Goal: Transaction & Acquisition: Purchase product/service

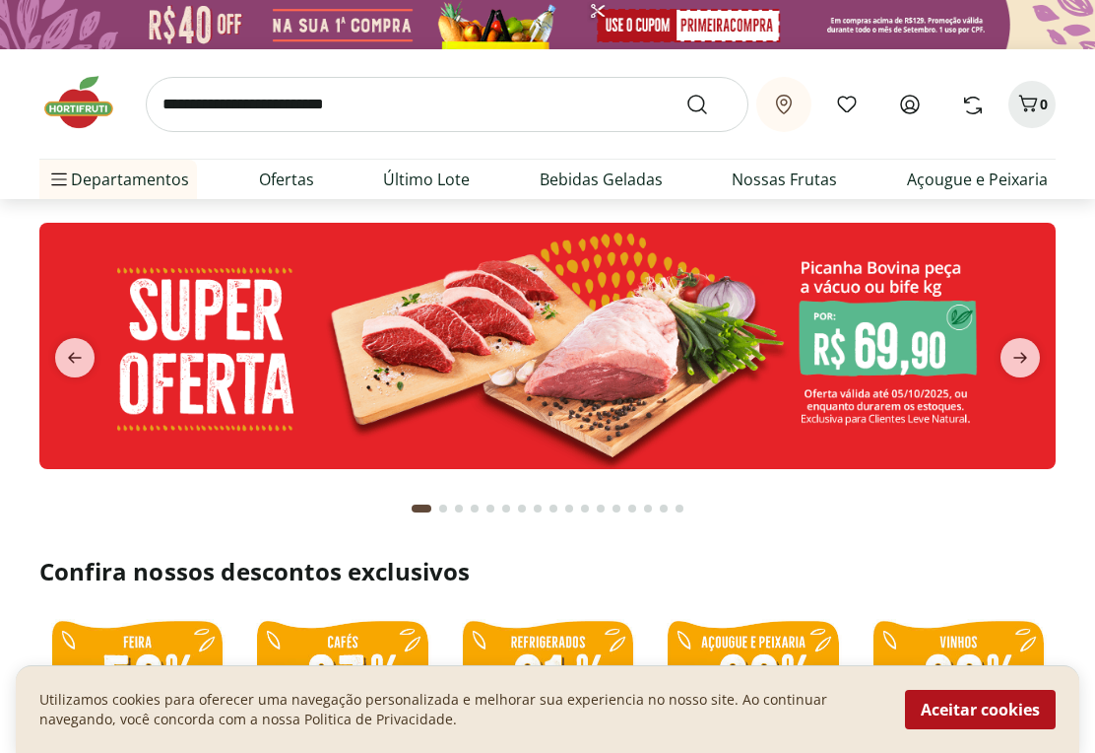
click at [910, 109] on icon at bounding box center [910, 105] width 24 height 24
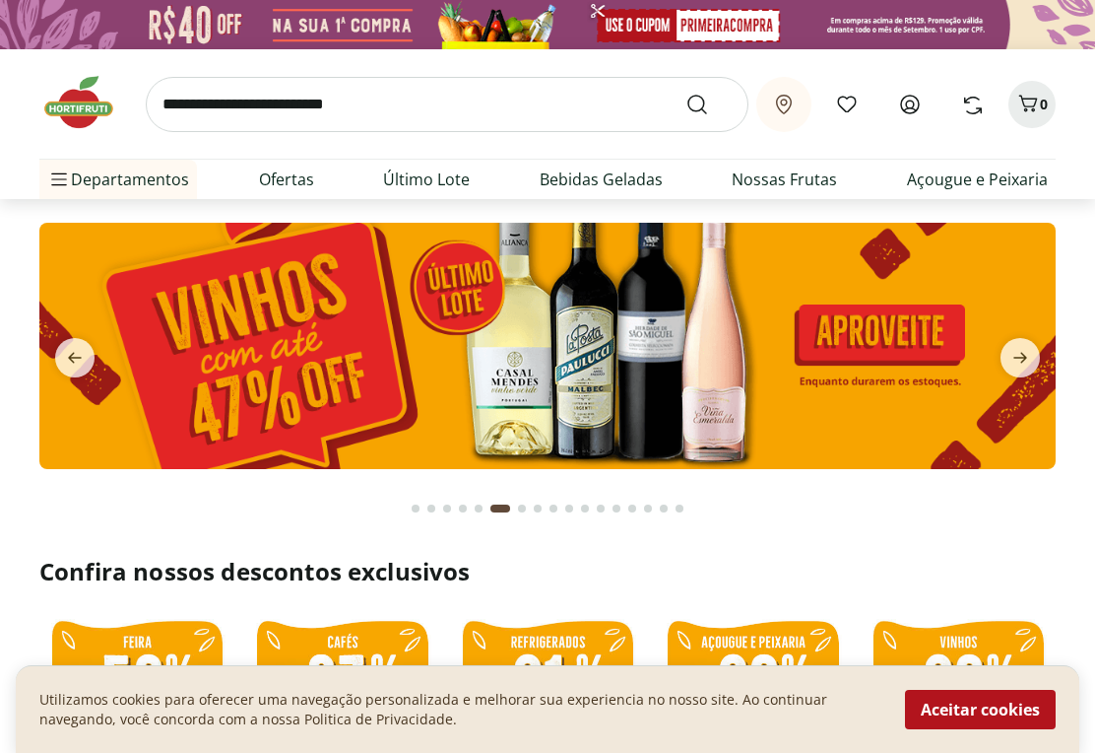
click at [907, 106] on icon at bounding box center [910, 105] width 18 height 18
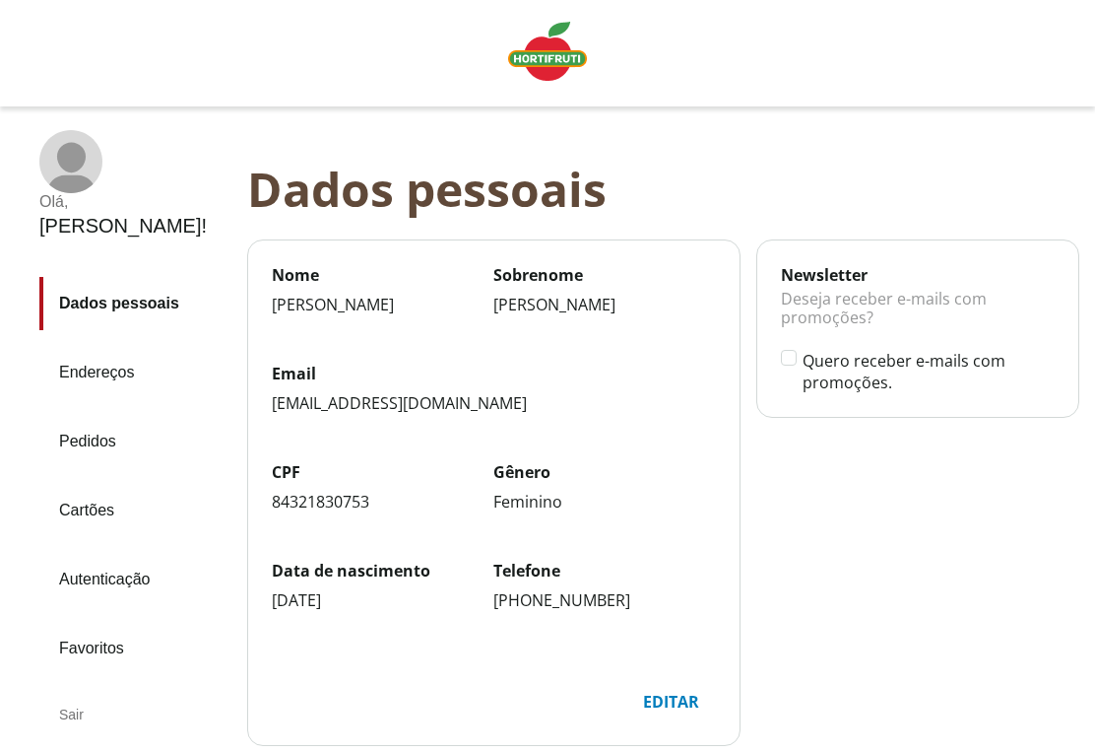
click at [107, 415] on link "Pedidos" at bounding box center [135, 441] width 192 height 53
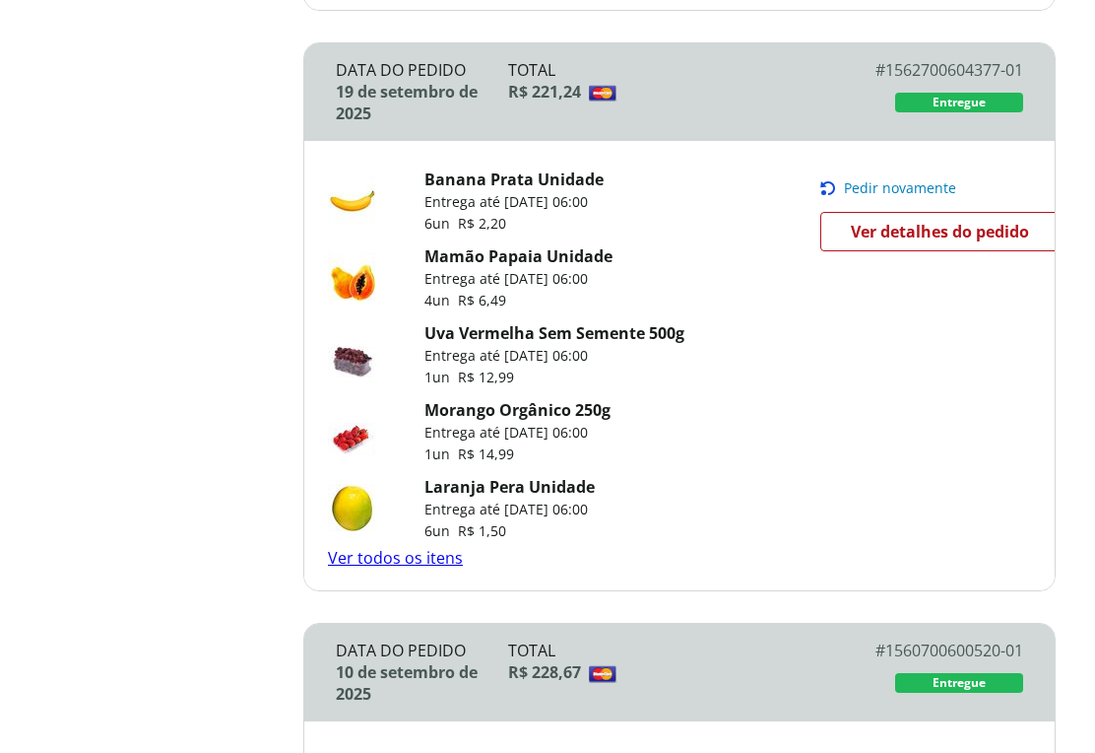
scroll to position [851, 0]
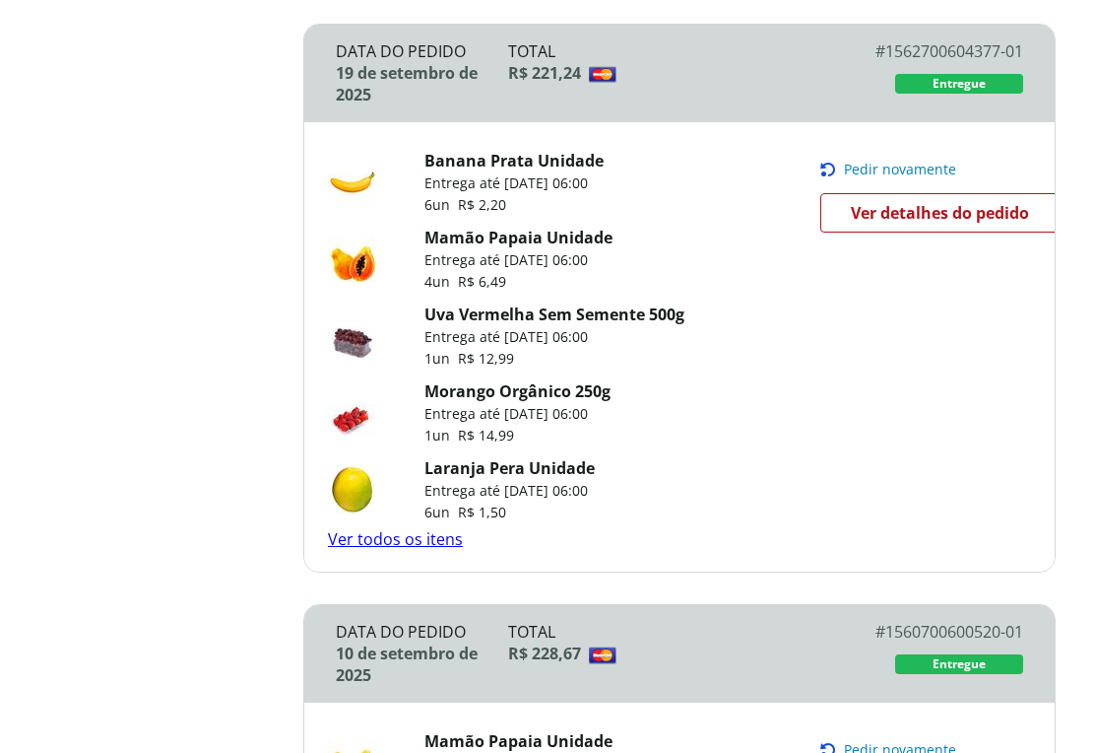
click at [426, 551] on link "Ver todos os itens" at bounding box center [395, 540] width 135 height 22
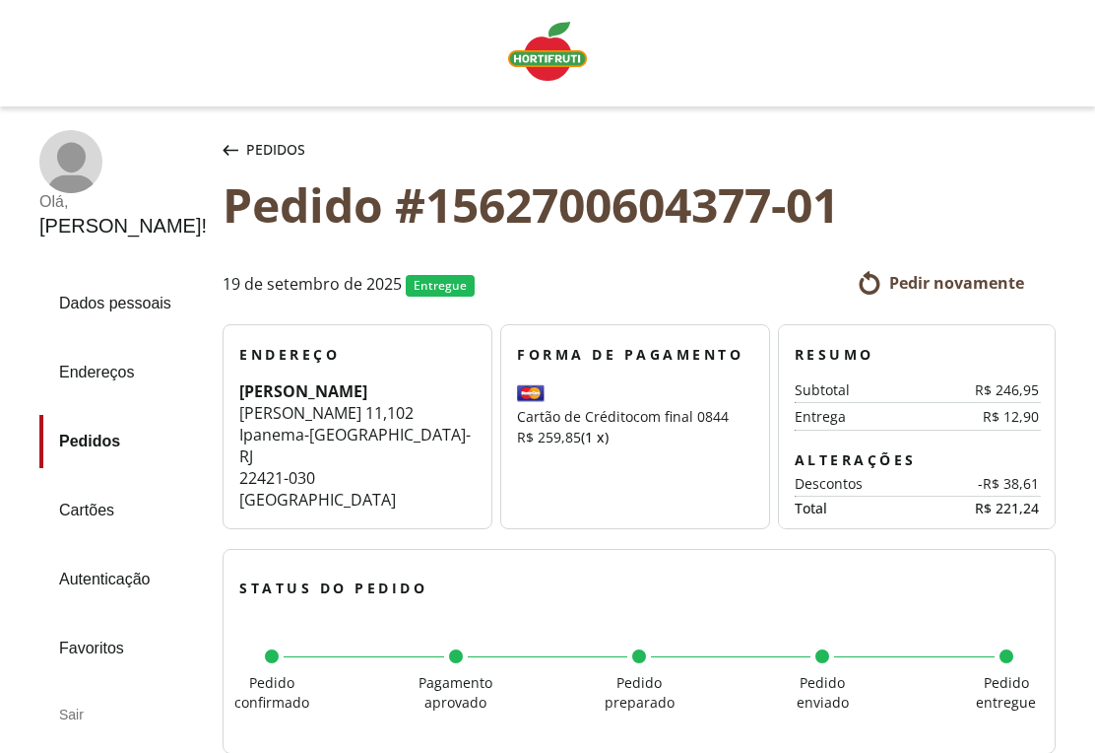
click at [967, 284] on span "Pedir novamente" at bounding box center [956, 283] width 135 height 22
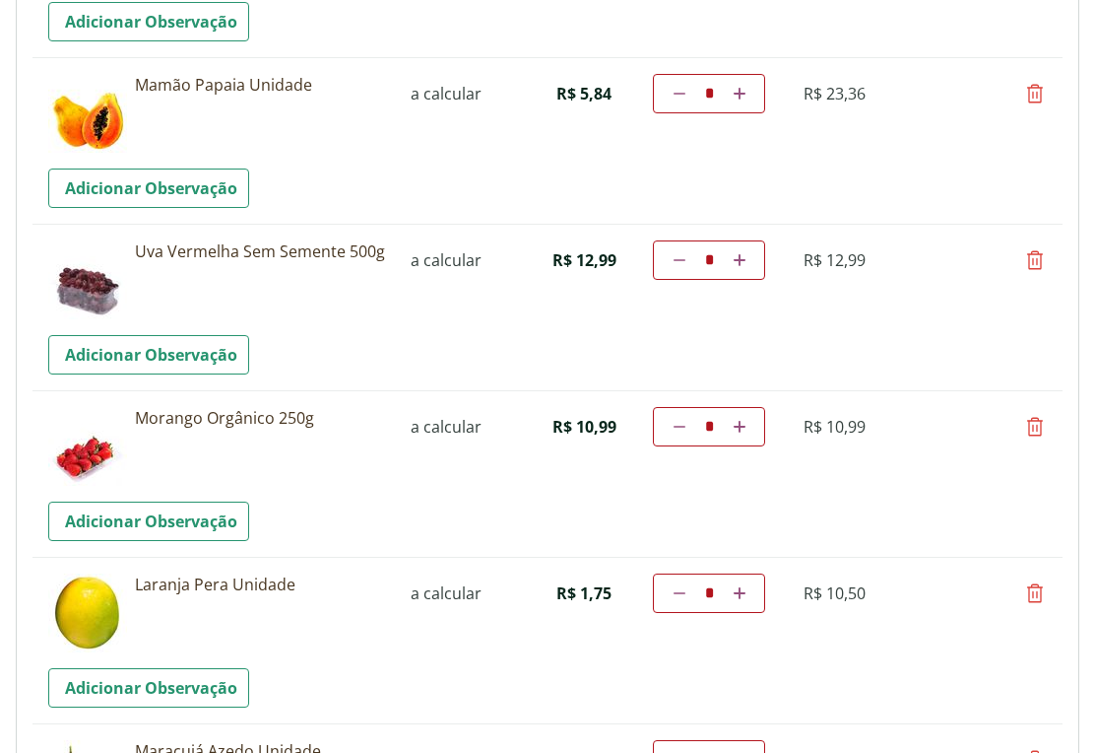
scroll to position [362, 0]
click at [758, 597] on td "Diminuir a quantidade * Aumentar a quantidade" at bounding box center [709, 591] width 112 height 39
click at [747, 593] on link "Aumentar a quantidade" at bounding box center [739, 592] width 19 height 24
type input "*"
click at [741, 601] on td "Diminuir a quantidade * Aumentar a quantidade" at bounding box center [709, 591] width 112 height 39
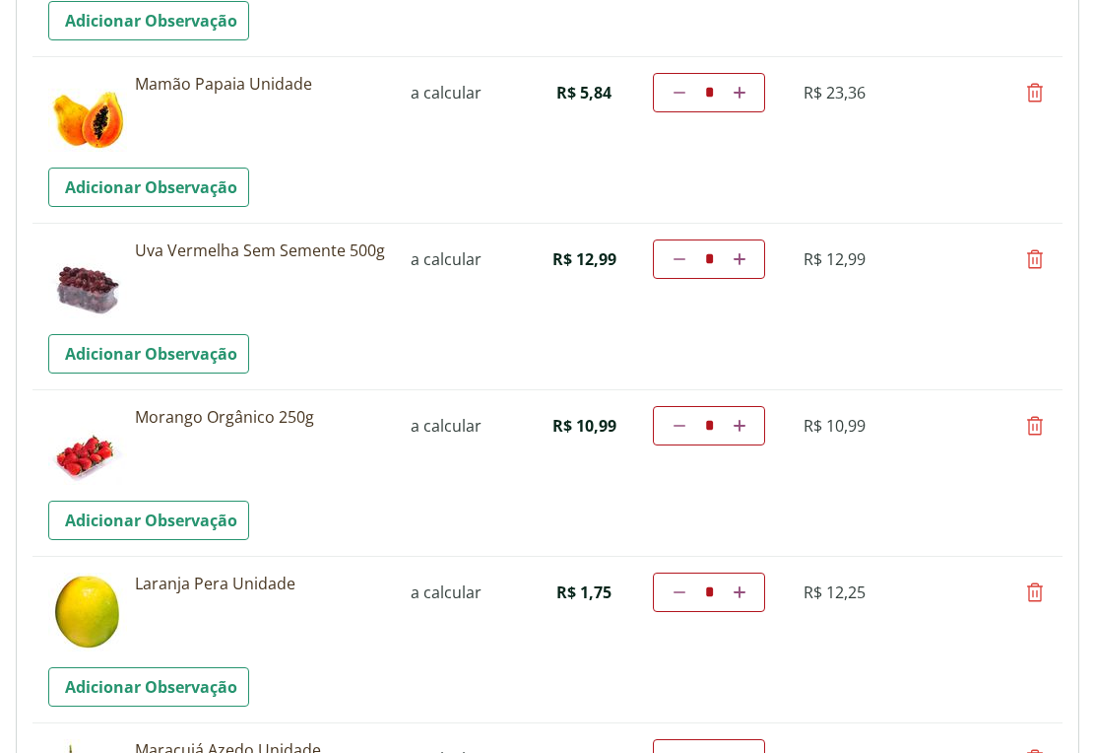
click at [737, 600] on link at bounding box center [739, 592] width 19 height 24
type input "*"
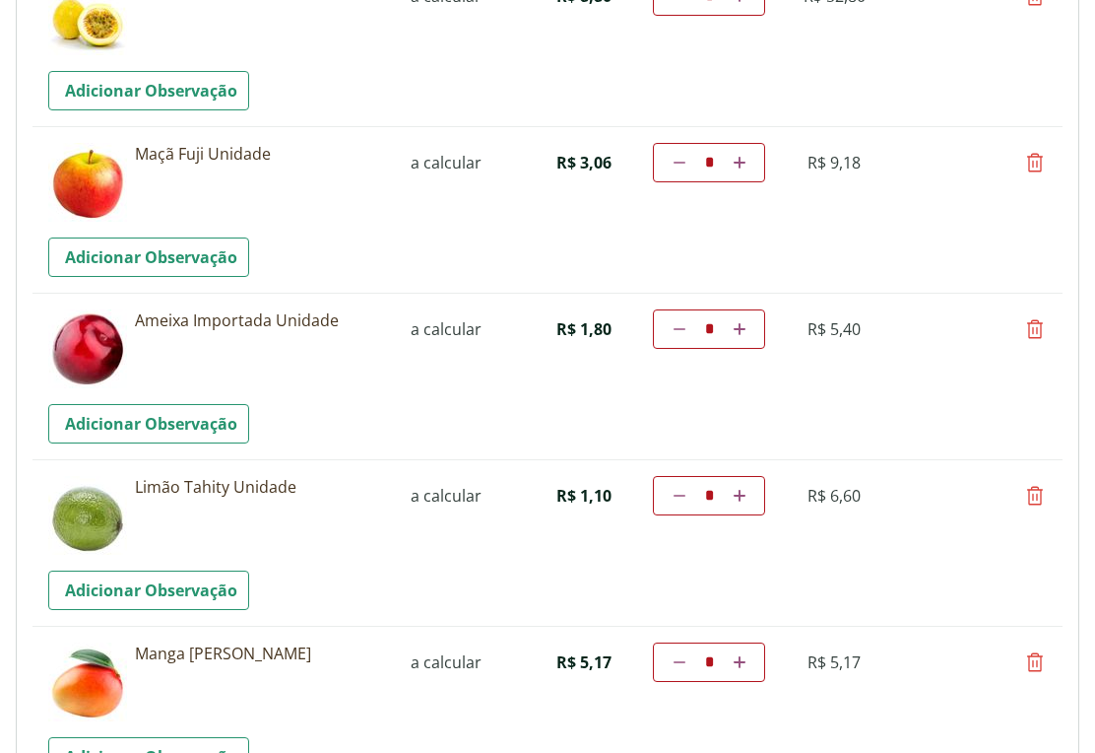
scroll to position [1126, 0]
click at [1040, 158] on icon at bounding box center [1035, 162] width 24 height 24
type input "*"
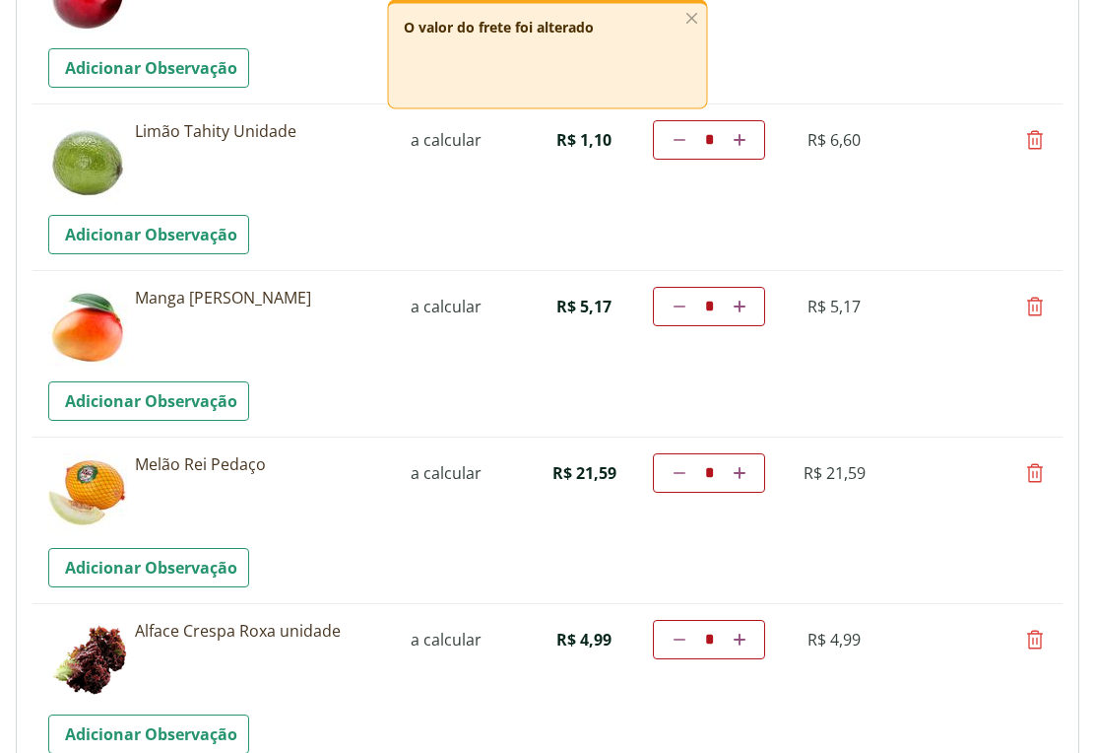
scroll to position [1317, 0]
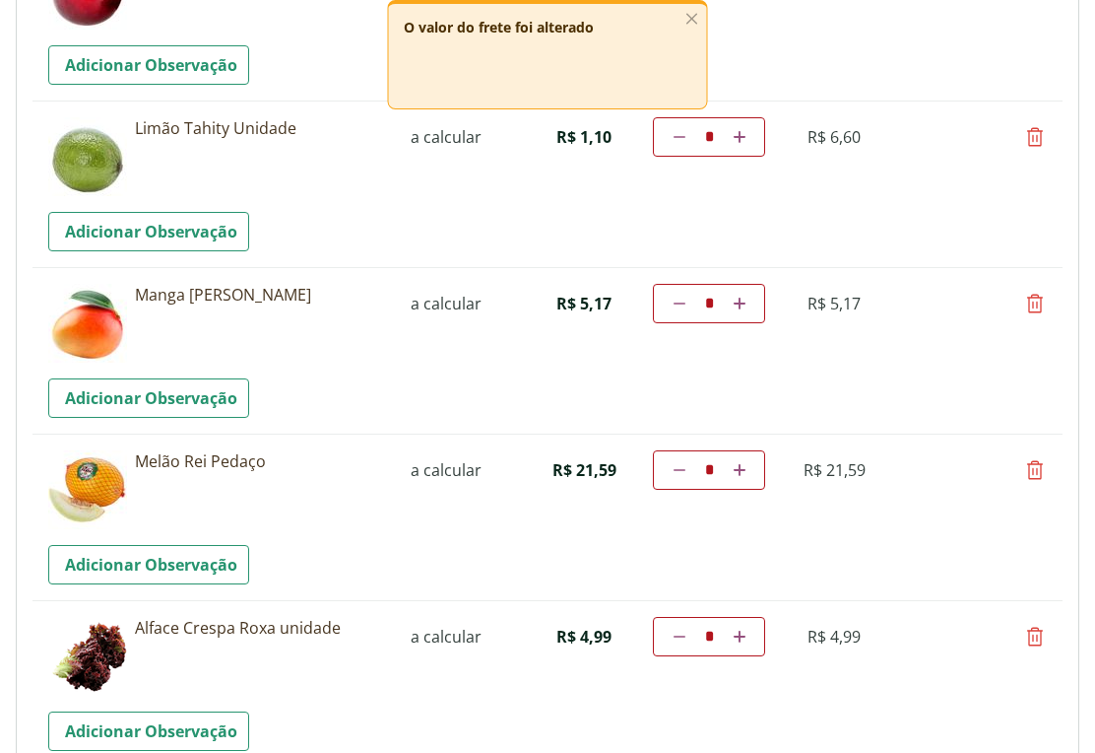
click at [1037, 479] on icon at bounding box center [1035, 470] width 24 height 24
type input "*"
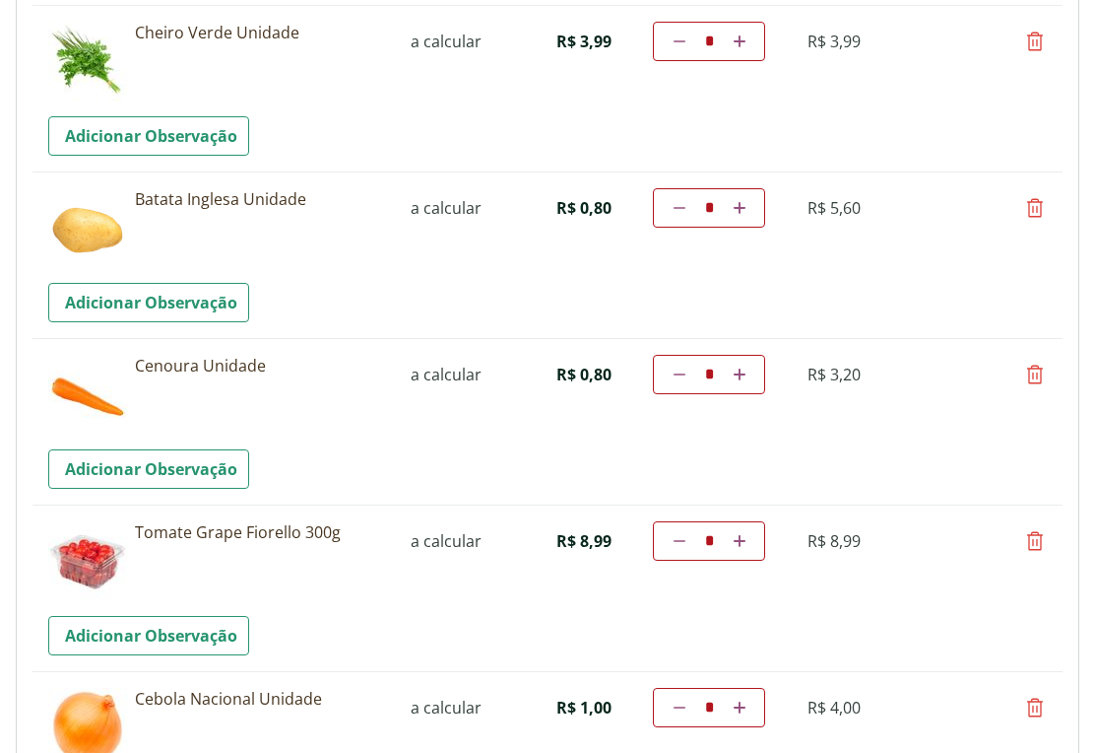
scroll to position [1912, 0]
click at [1037, 551] on icon at bounding box center [1035, 541] width 24 height 24
type input "*"
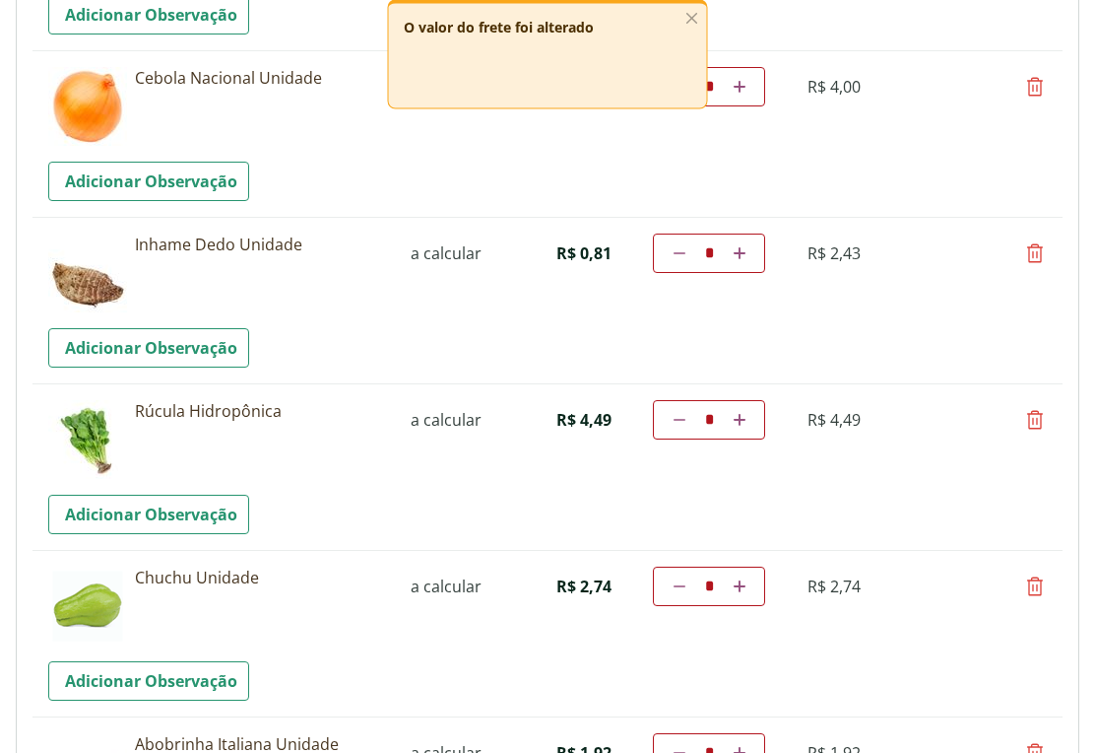
scroll to position [2367, 0]
click at [1036, 426] on icon at bounding box center [1035, 419] width 24 height 24
type input "*"
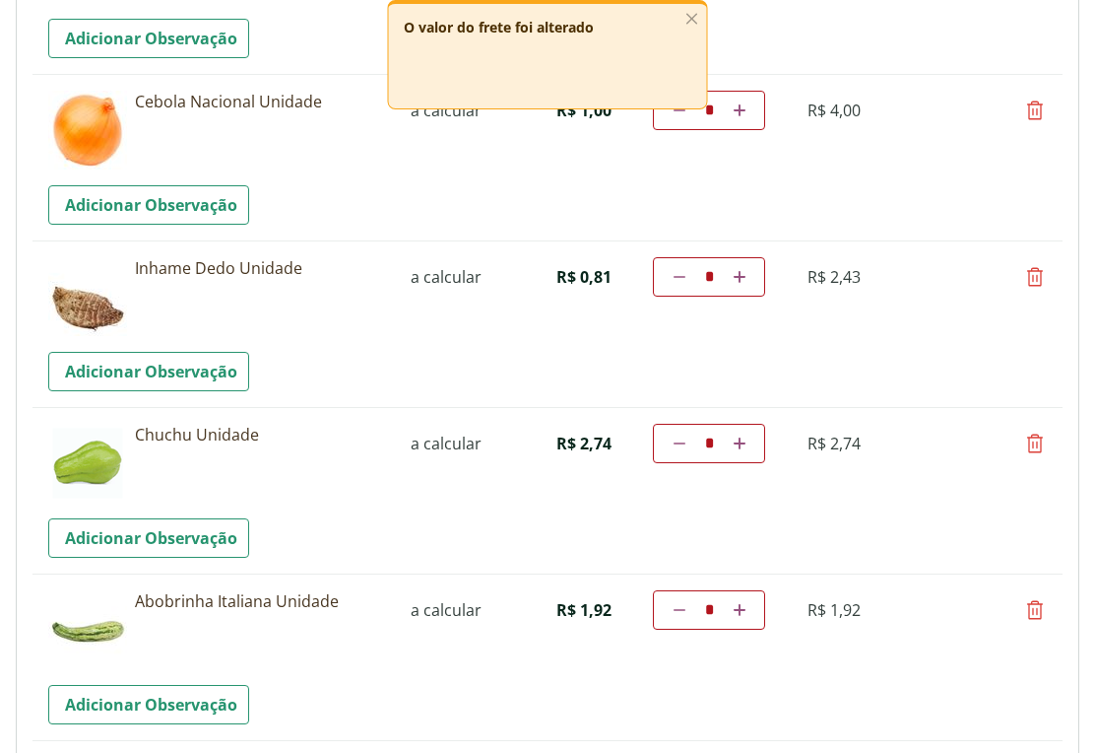
scroll to position [2281, 0]
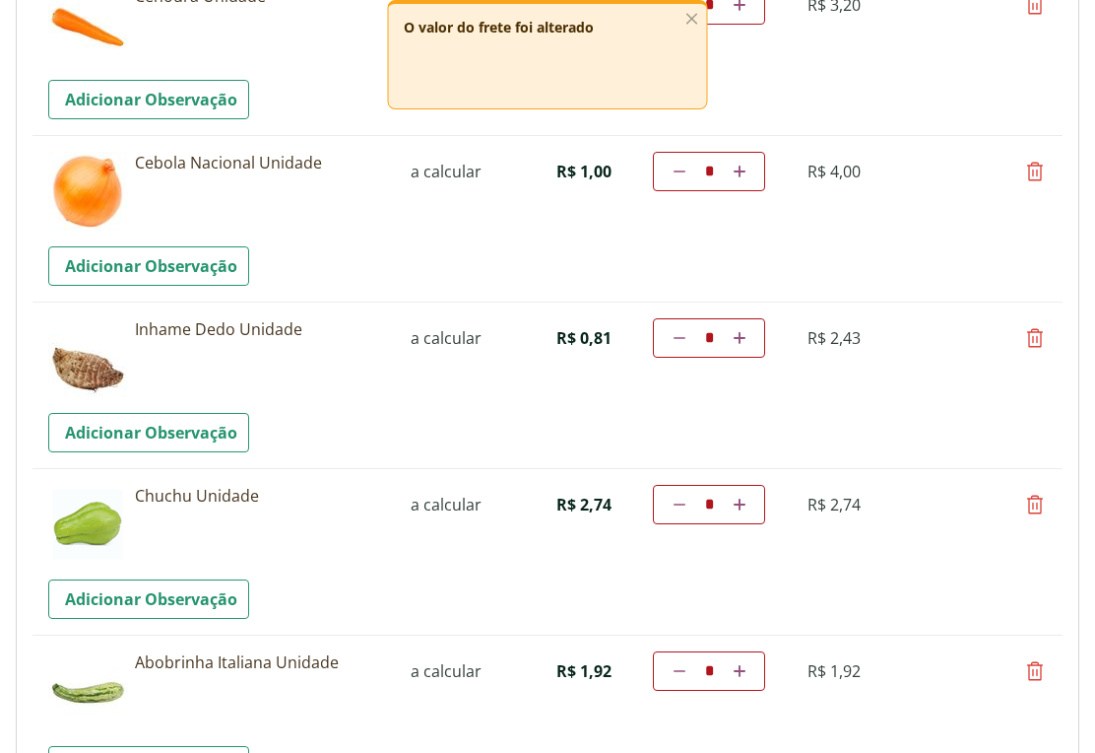
click at [1034, 499] on icon at bounding box center [1035, 505] width 24 height 24
type input "*"
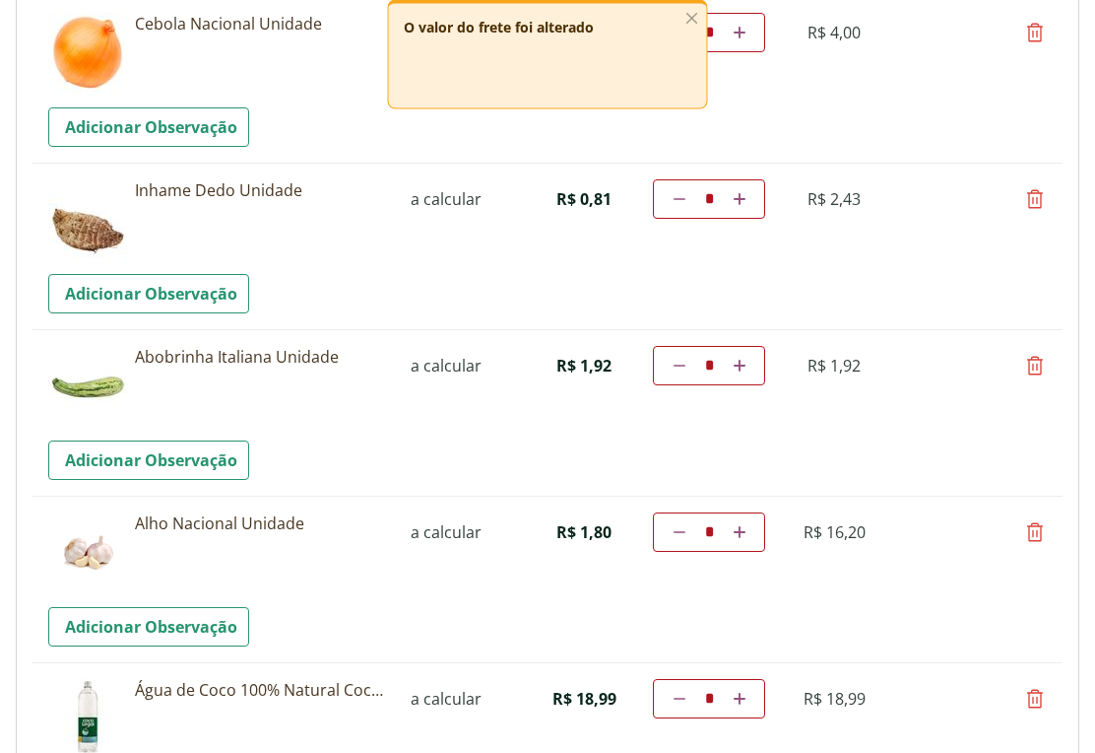
scroll to position [2420, 0]
click at [1030, 361] on icon at bounding box center [1035, 366] width 24 height 24
type input "*"
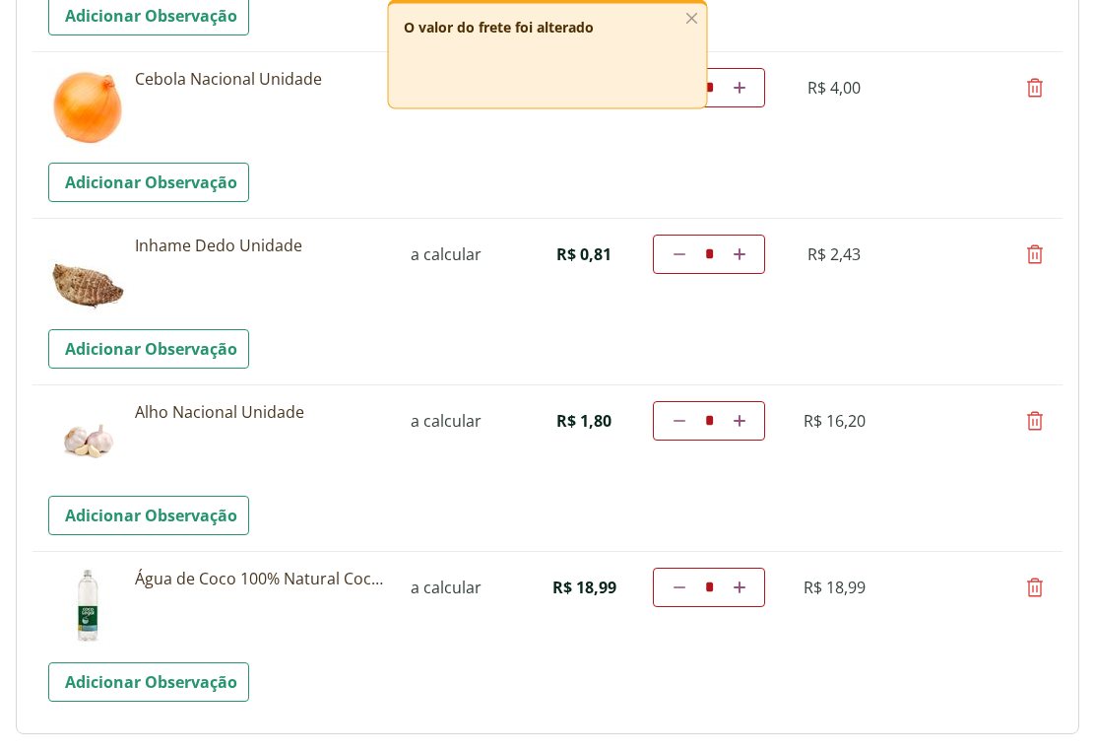
scroll to position [2365, 0]
click at [1040, 422] on icon at bounding box center [1035, 421] width 24 height 24
type input "*"
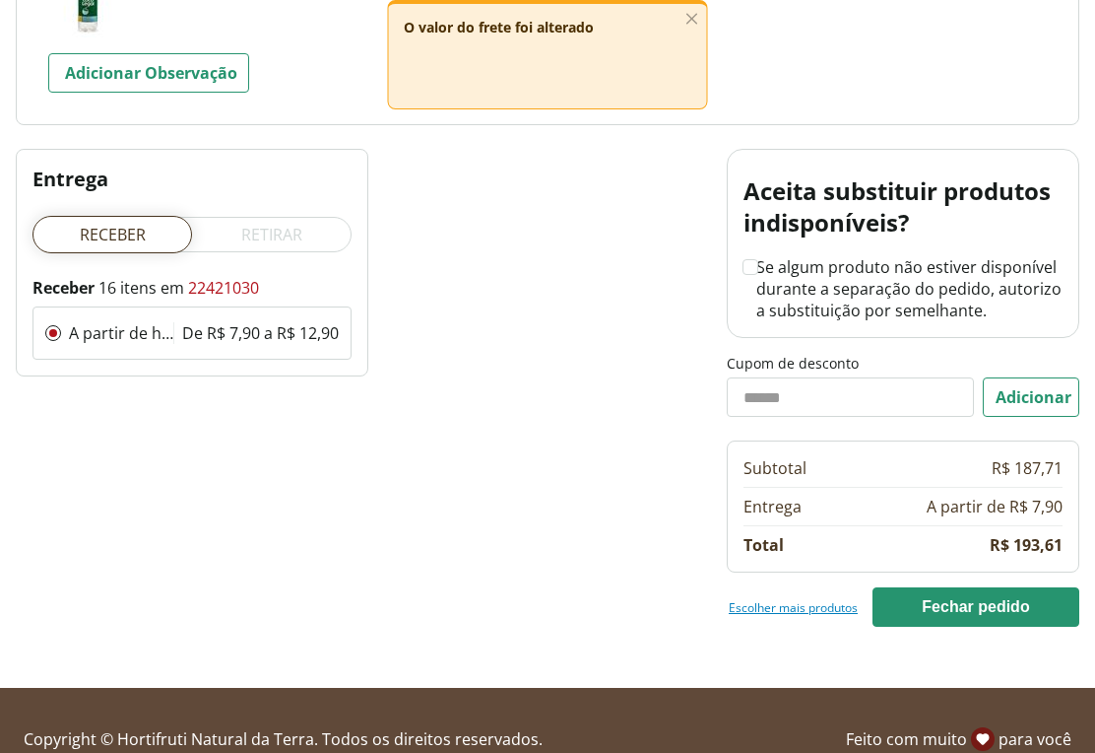
scroll to position [2814, 0]
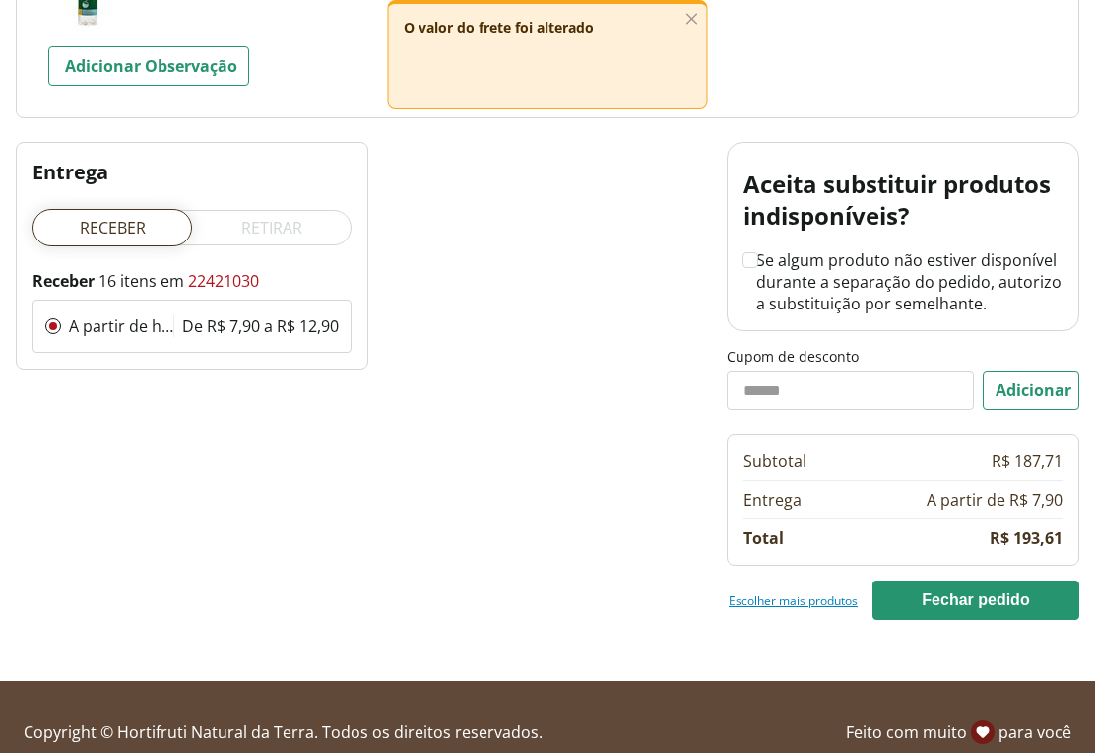
click at [805, 607] on link "Escolher mais produtos" at bounding box center [793, 600] width 129 height 16
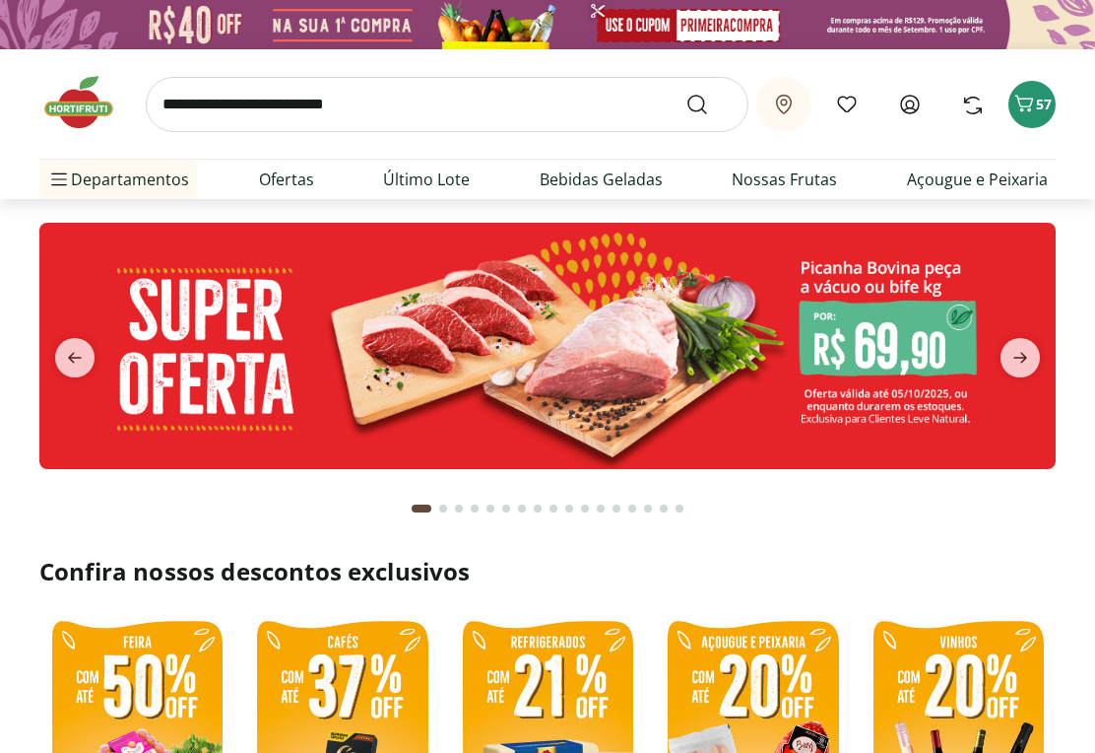
click at [246, 115] on input "search" at bounding box center [447, 104] width 603 height 55
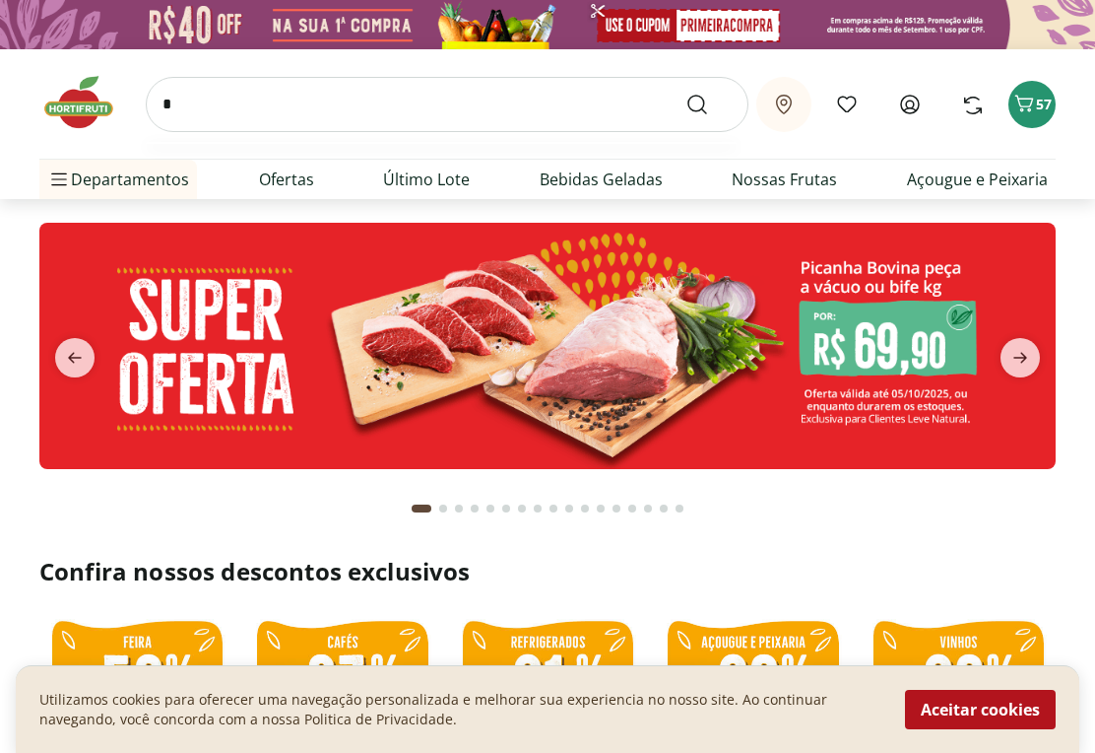
type input "**"
type input "*"
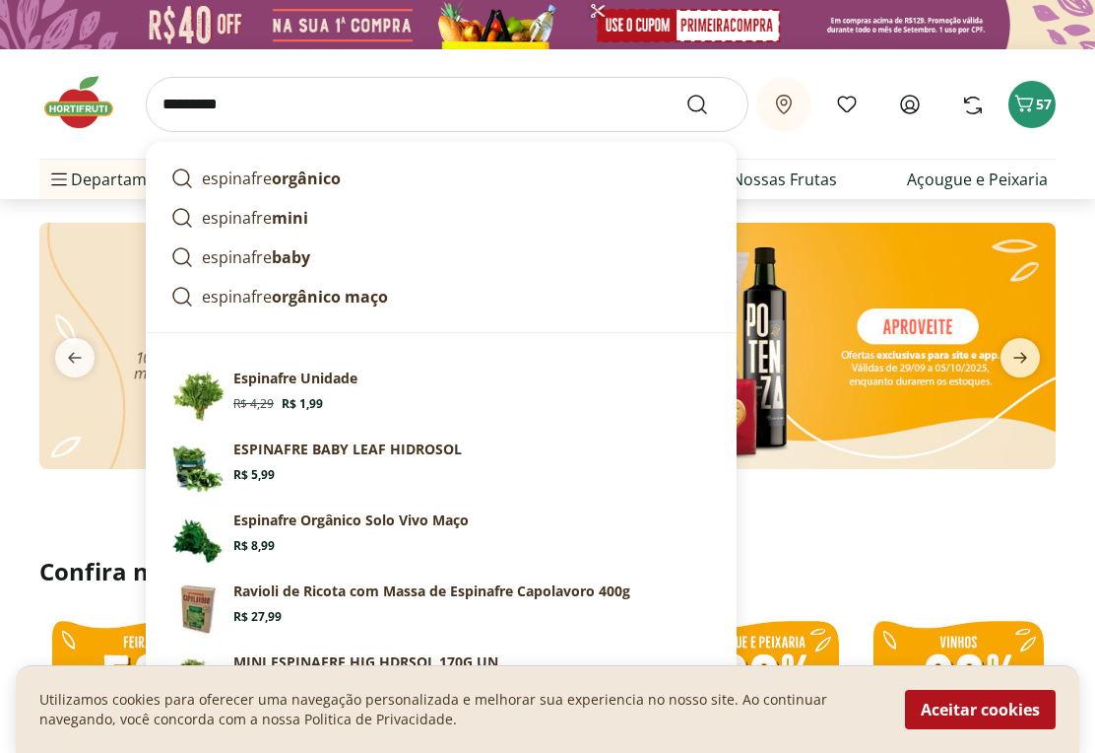
type input "*********"
click at [709, 103] on button "Submit Search" at bounding box center [709, 105] width 47 height 24
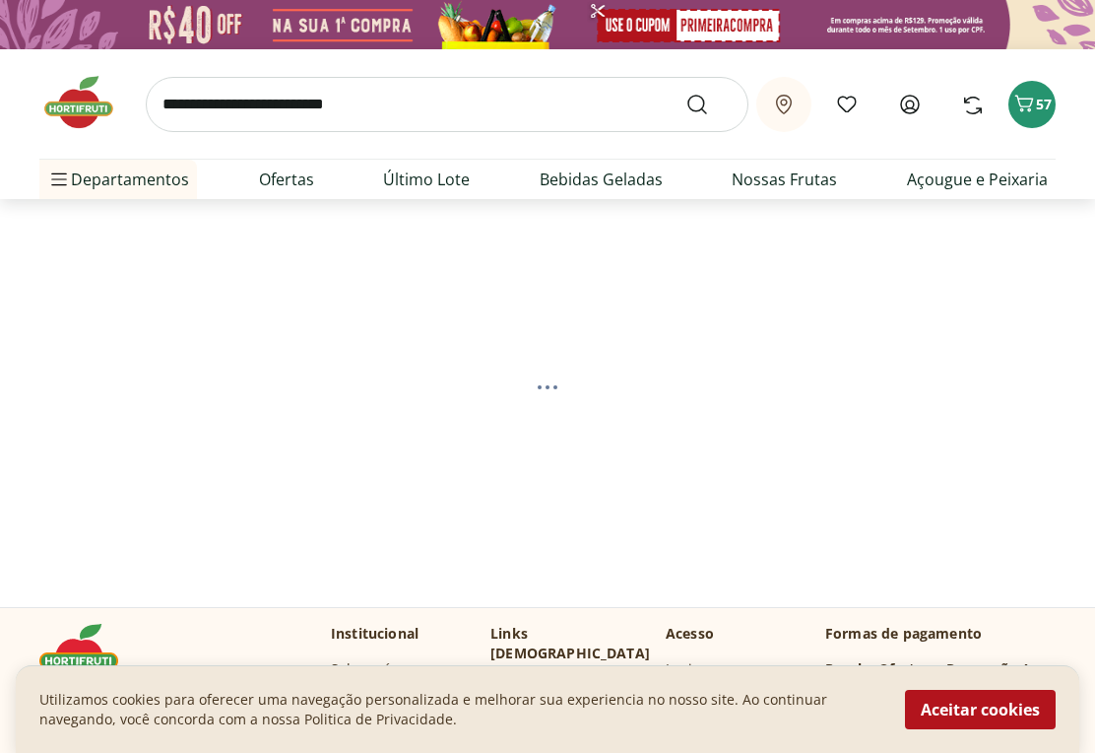
select select "**********"
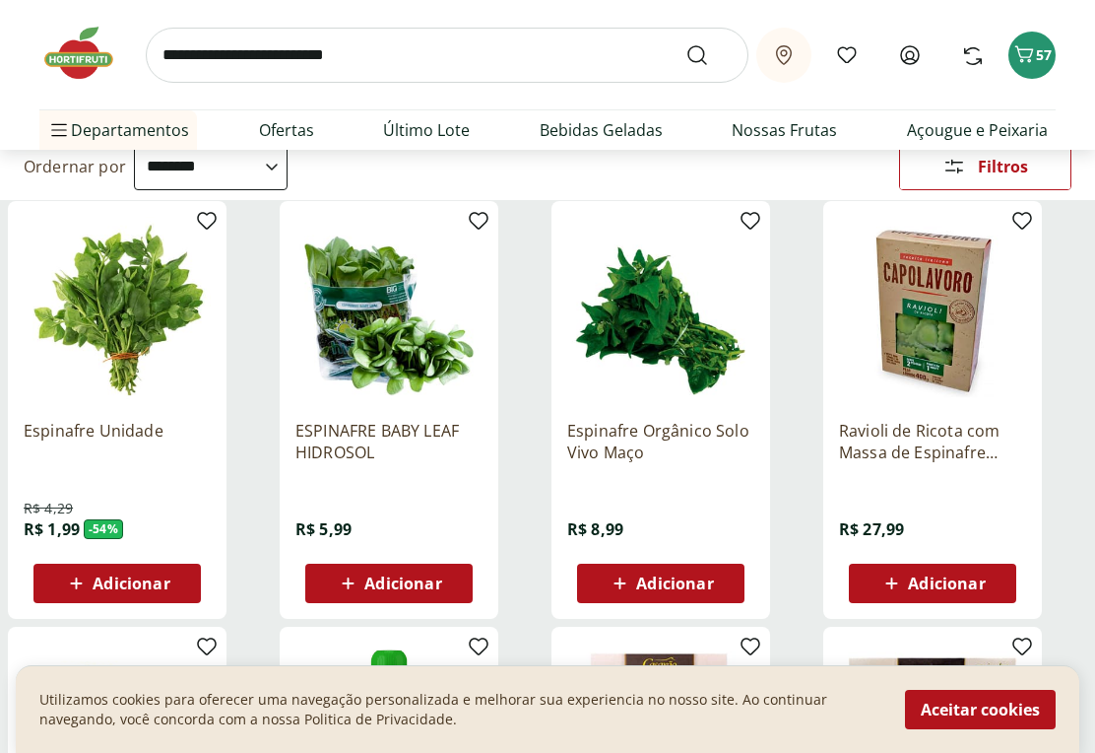
scroll to position [193, 0]
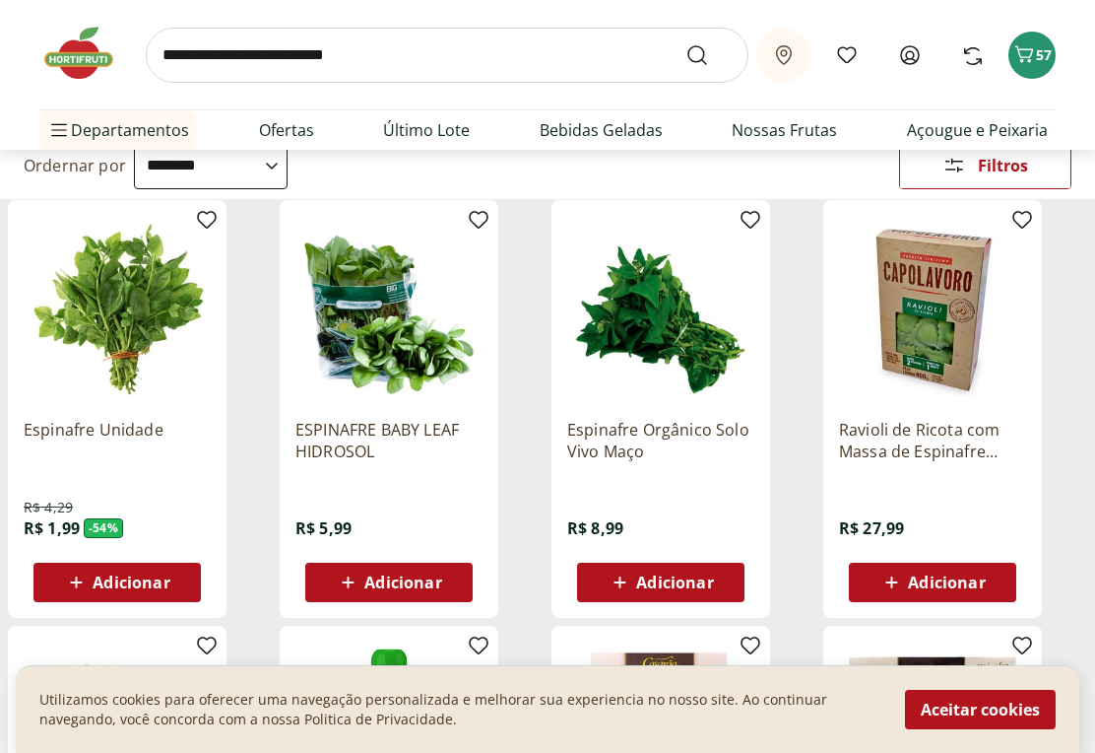
click at [163, 581] on span "Adicionar" at bounding box center [131, 582] width 77 height 16
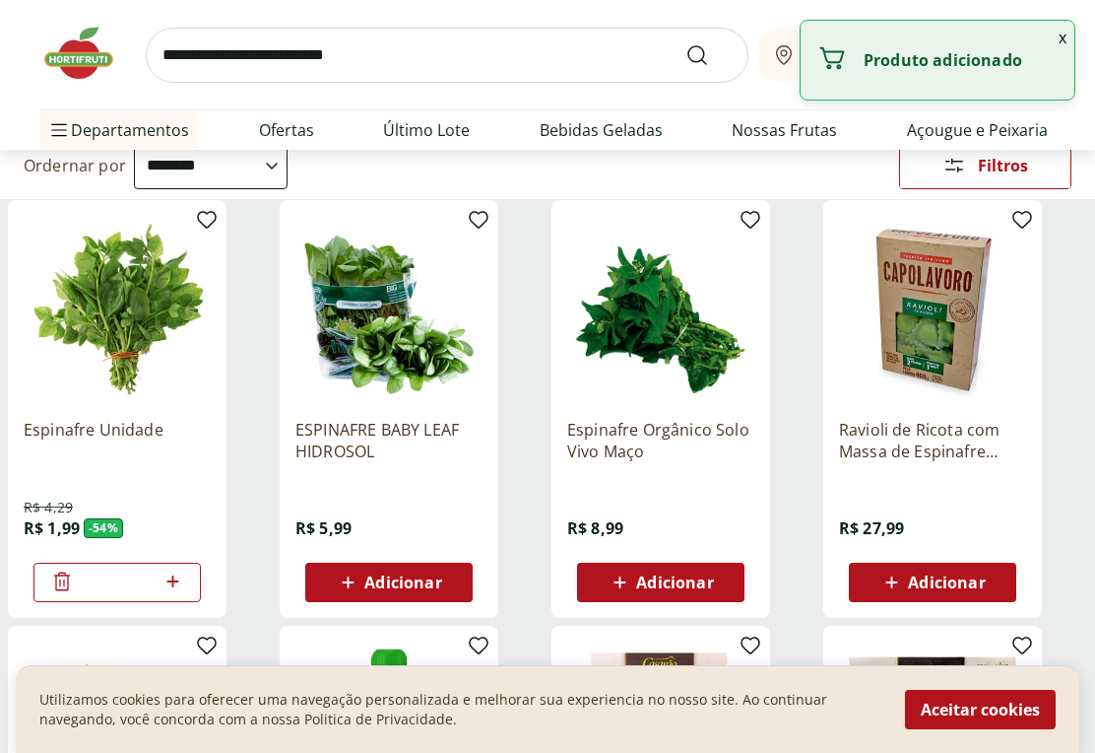
click at [998, 729] on button "Aceitar cookies" at bounding box center [980, 709] width 151 height 39
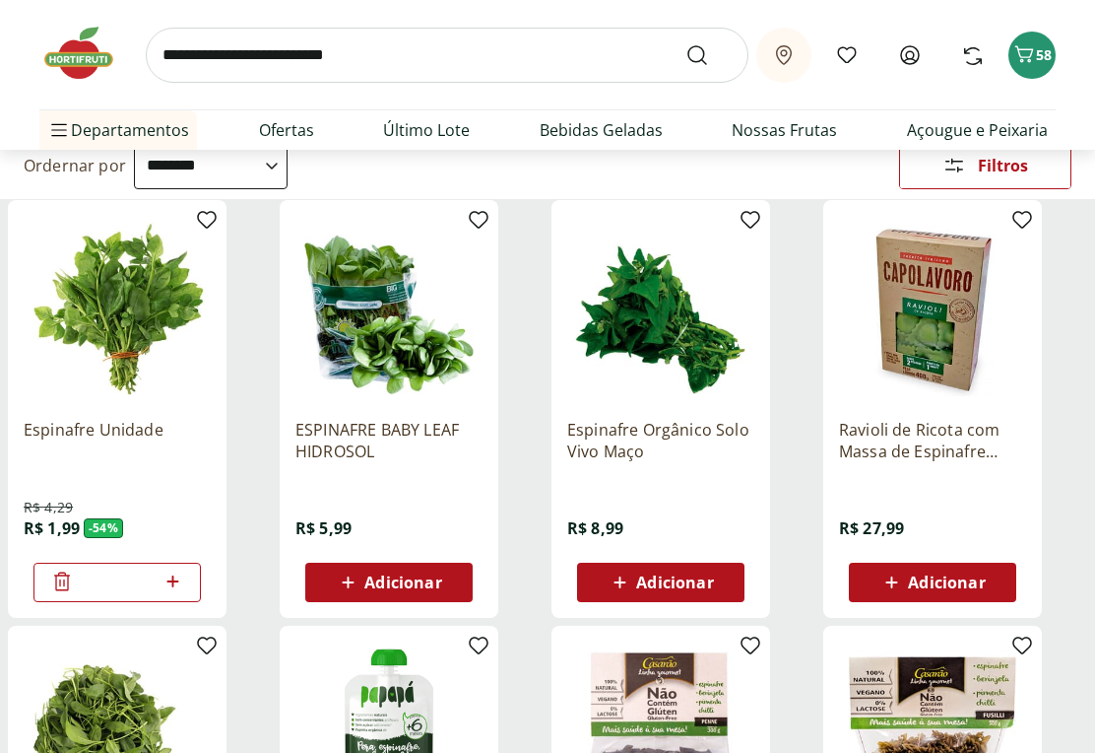
click at [255, 60] on input "search" at bounding box center [447, 55] width 603 height 55
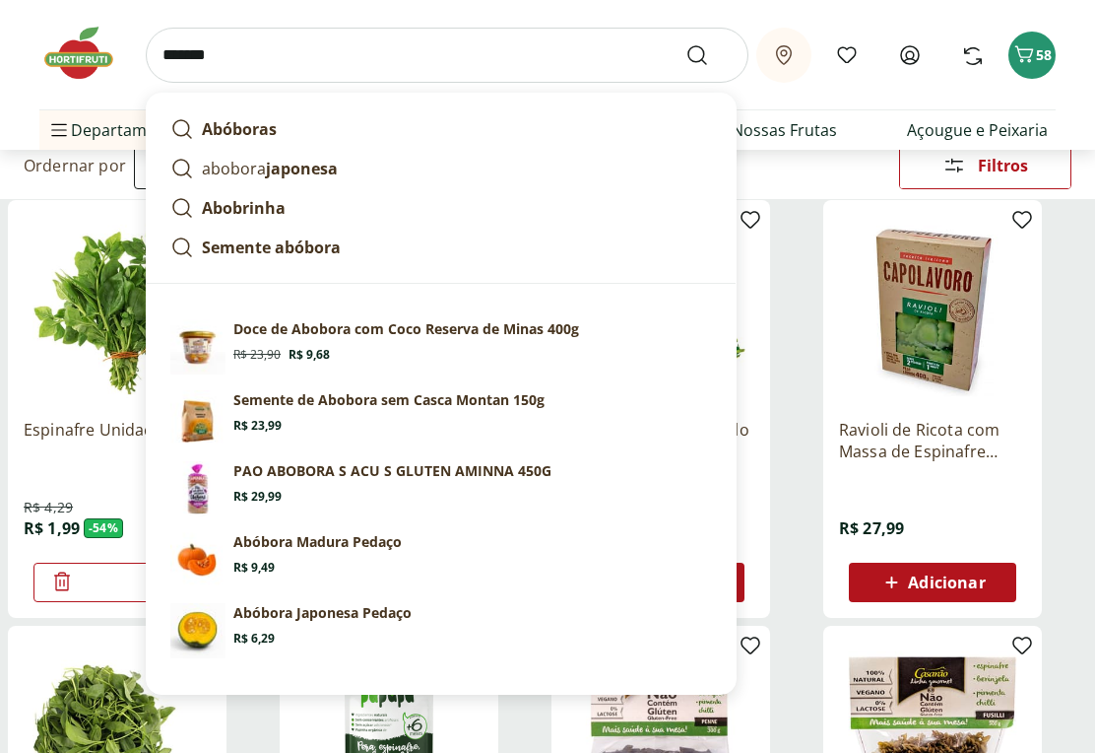
type input "*******"
click at [709, 54] on button "Submit Search" at bounding box center [709, 55] width 47 height 24
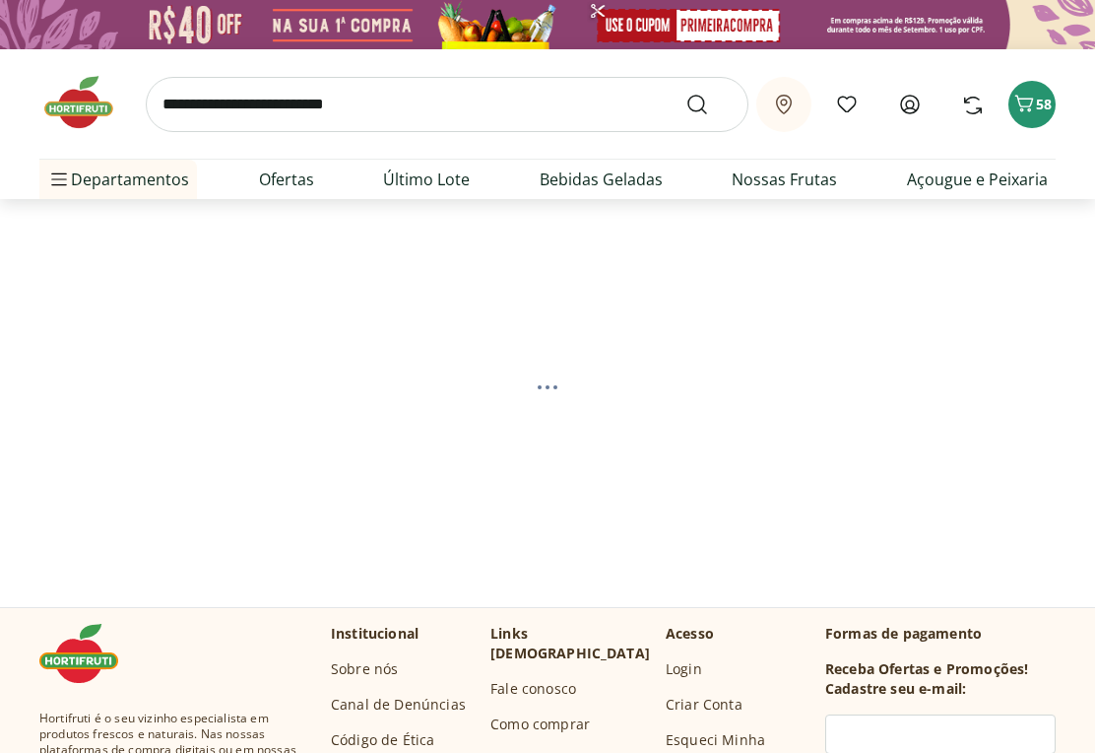
select select "**********"
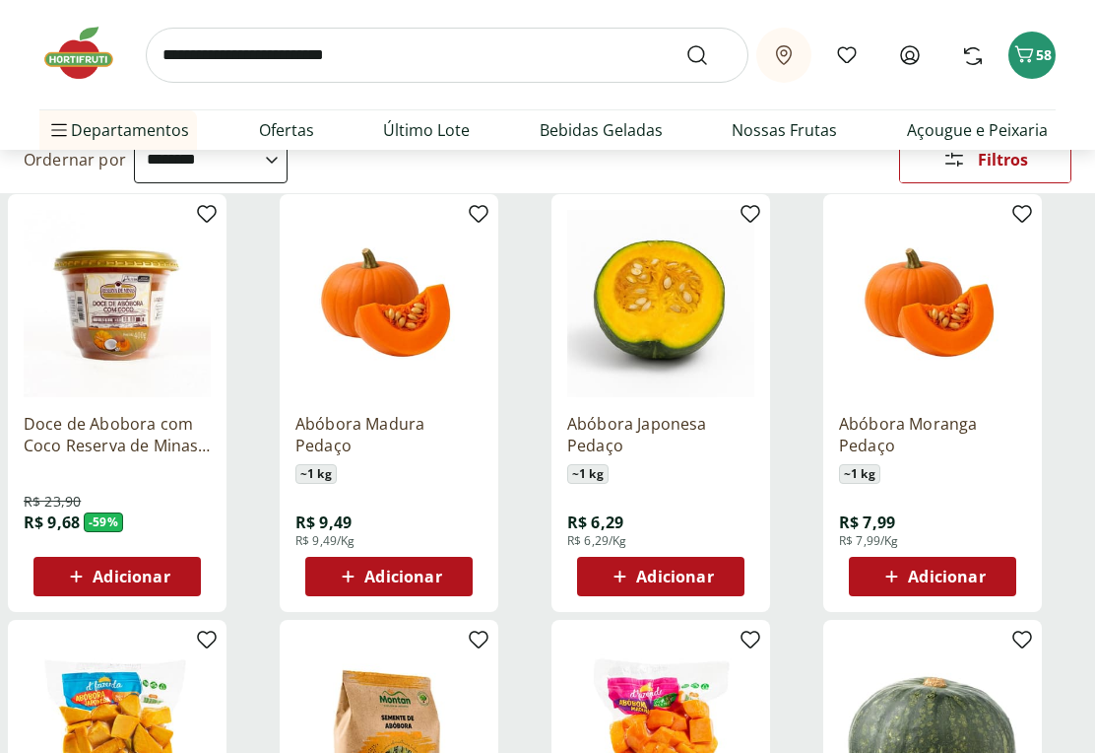
scroll to position [204, 0]
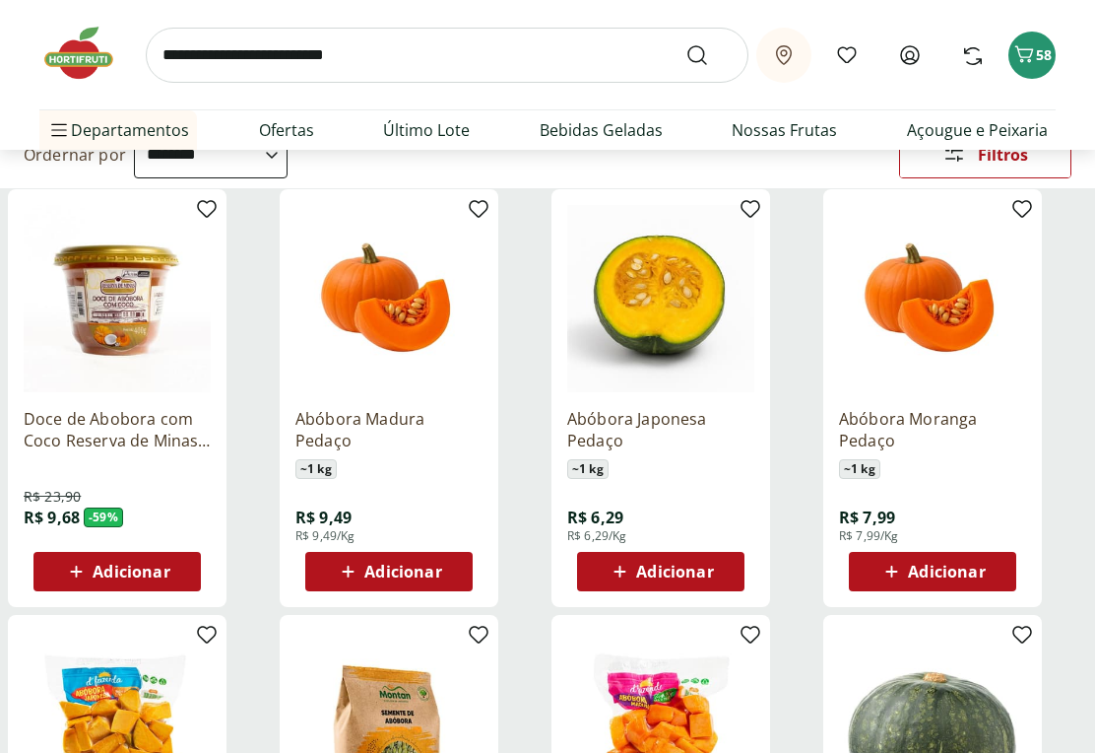
click at [416, 575] on span "Adicionar" at bounding box center [402, 571] width 77 height 16
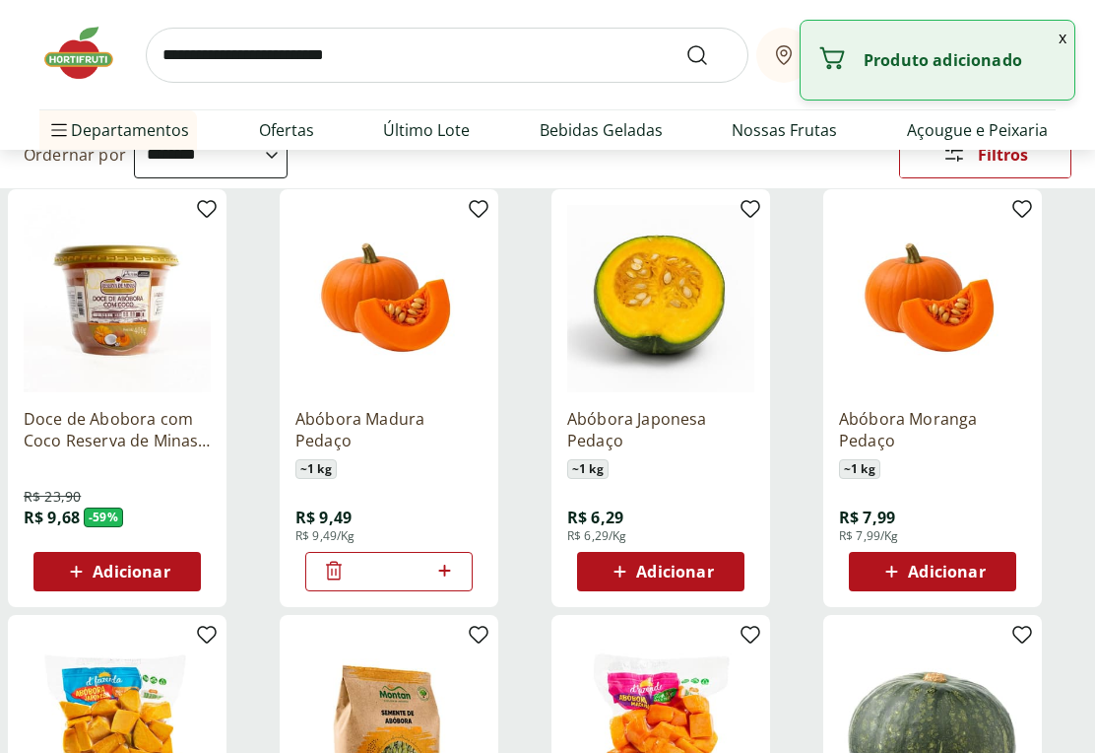
click at [248, 48] on input "search" at bounding box center [447, 55] width 603 height 55
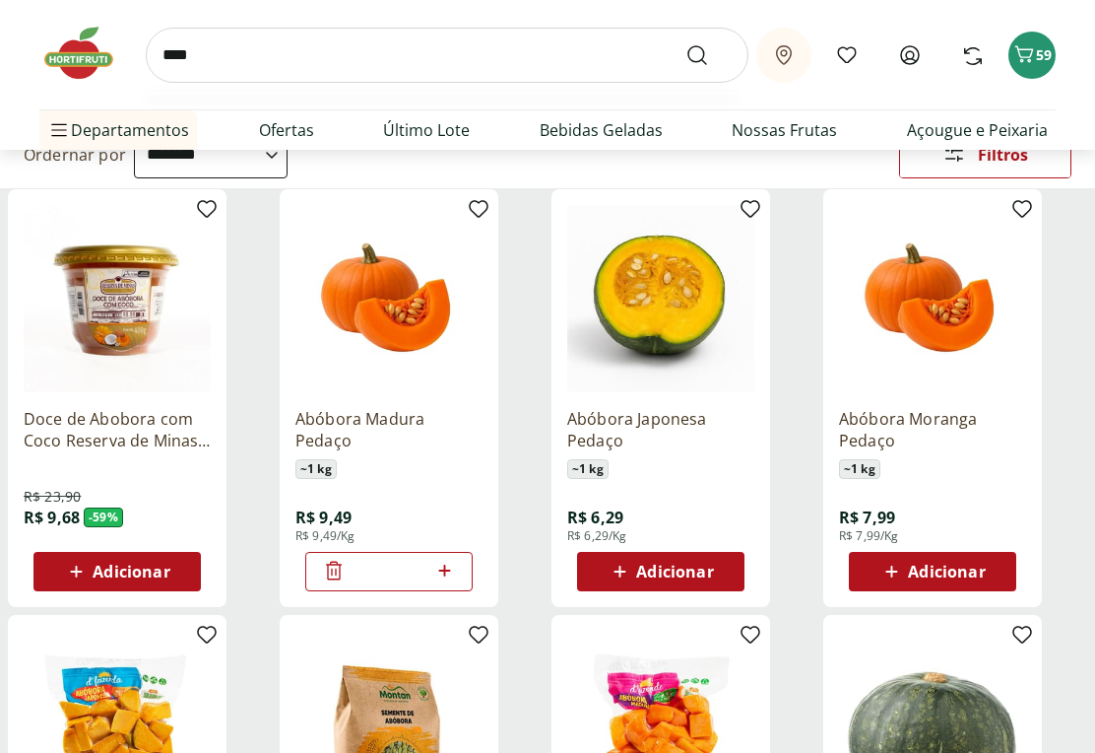
type input "*****"
click at [709, 54] on button "Submit Search" at bounding box center [709, 55] width 47 height 24
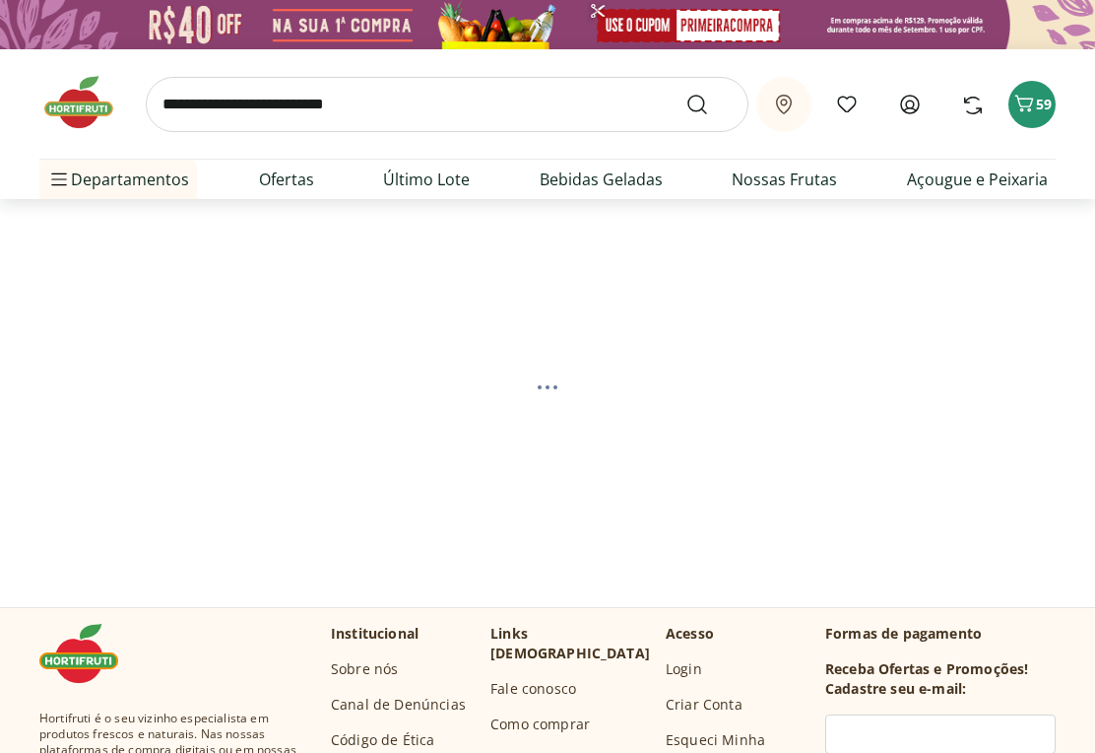
select select "**********"
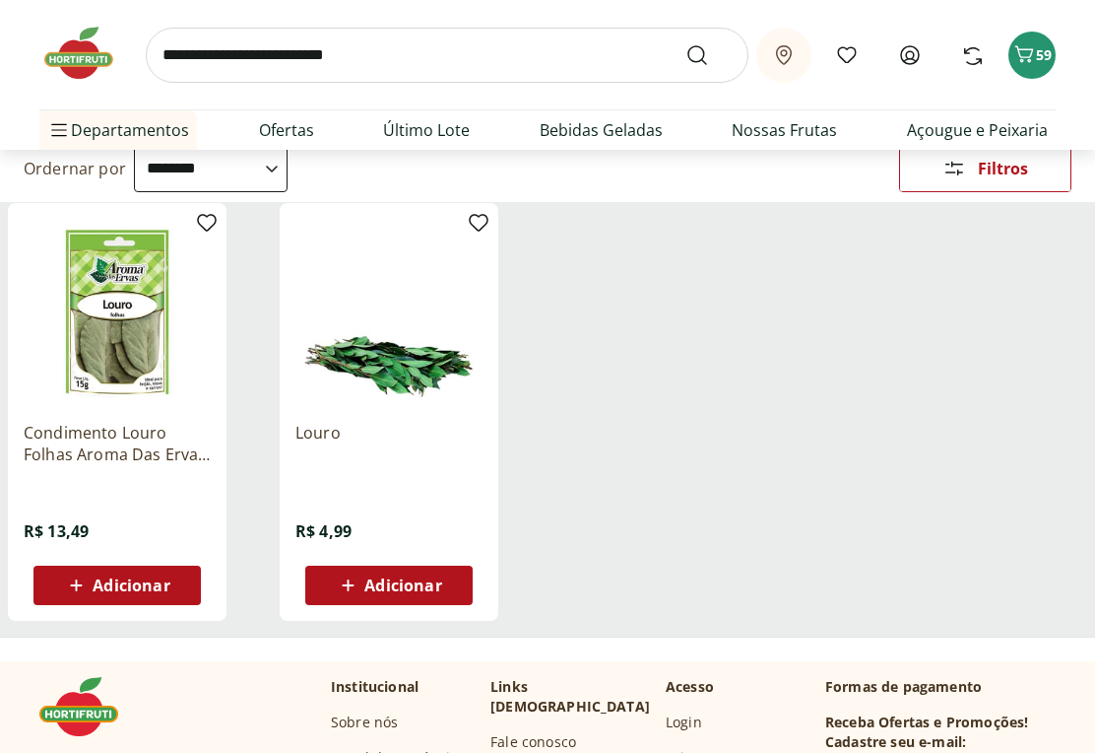
scroll to position [190, 0]
click at [164, 583] on span "Adicionar" at bounding box center [131, 585] width 77 height 16
click at [268, 60] on input "search" at bounding box center [447, 55] width 603 height 55
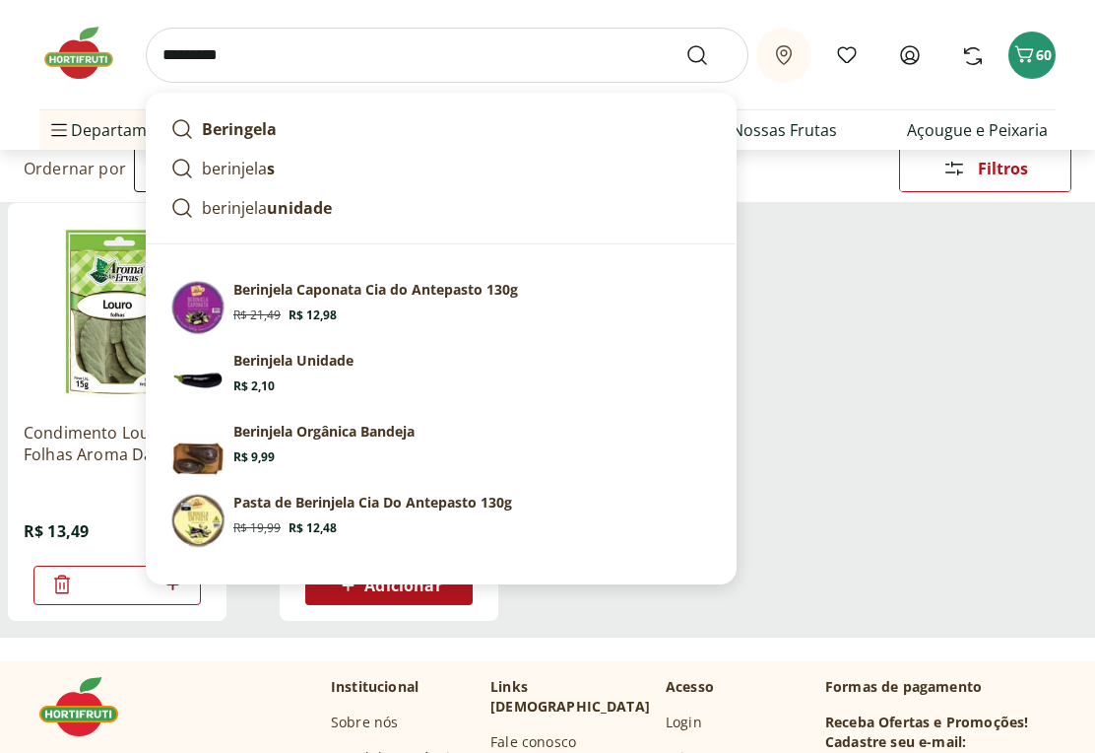
type input "*********"
click at [709, 54] on button "Submit Search" at bounding box center [709, 55] width 47 height 24
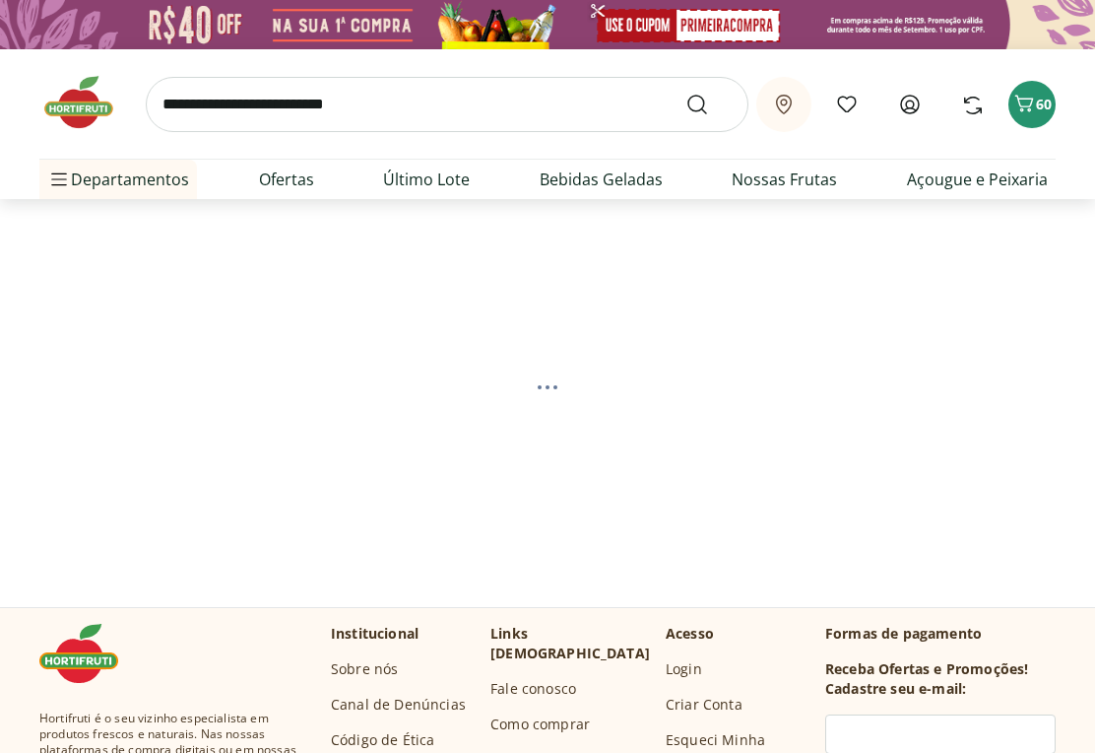
select select "**********"
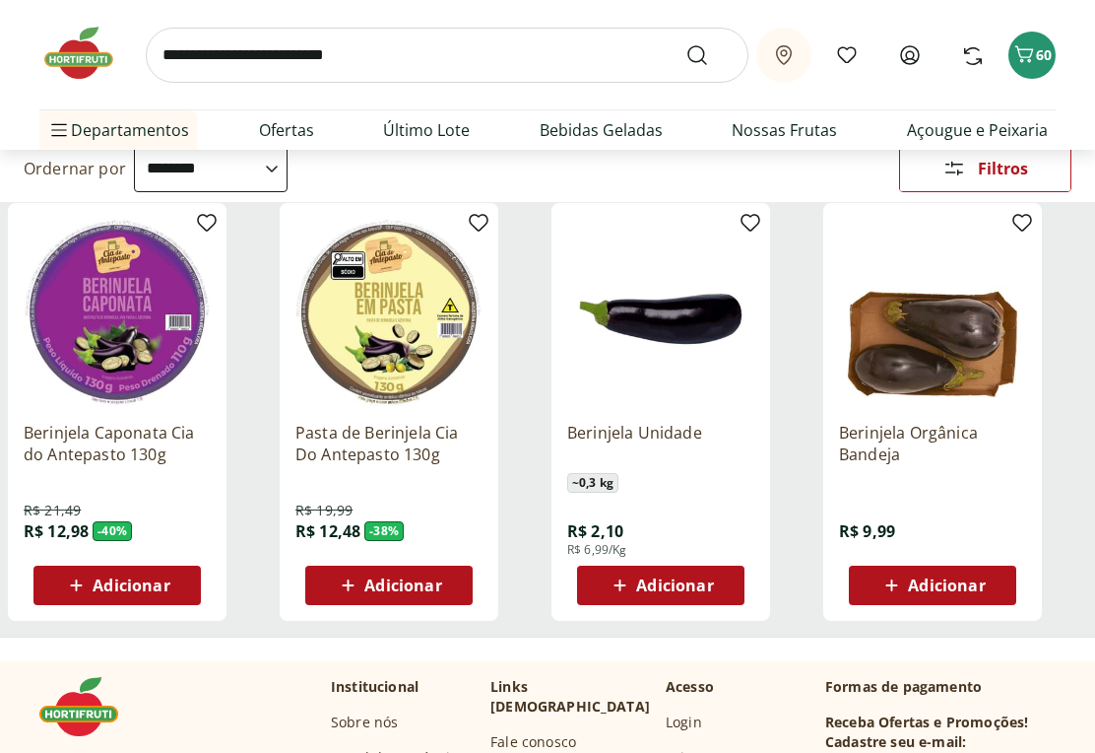
scroll to position [196, 0]
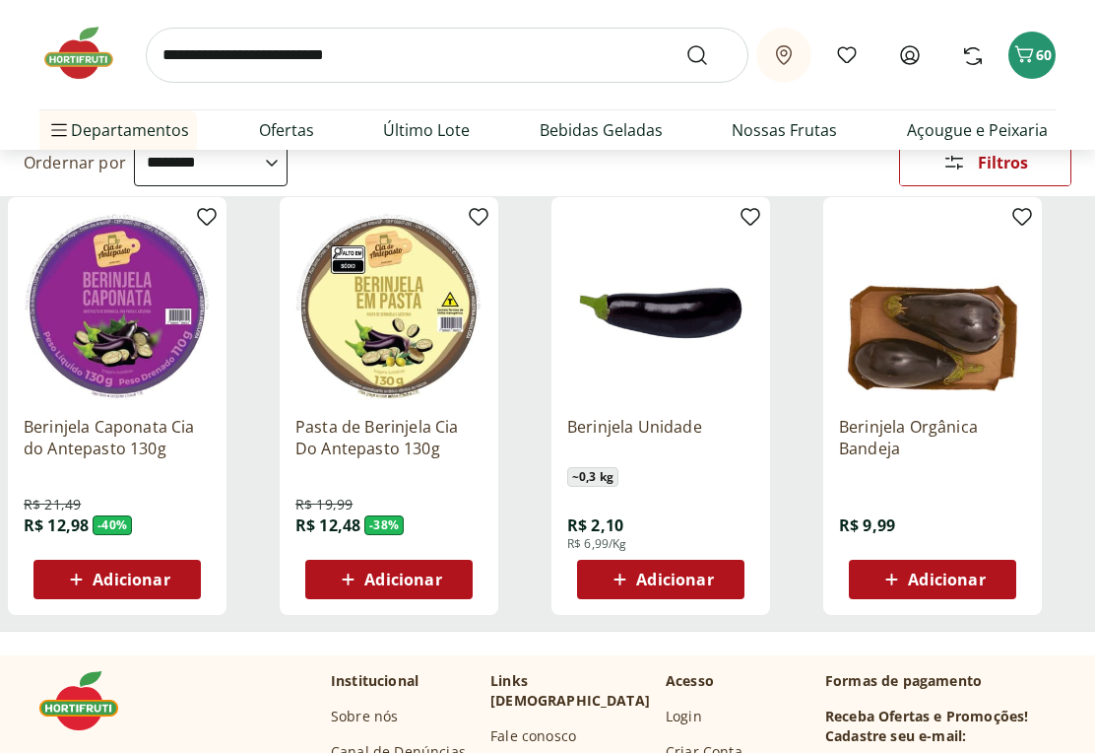
click at [720, 572] on div "Adicionar" at bounding box center [661, 578] width 136 height 35
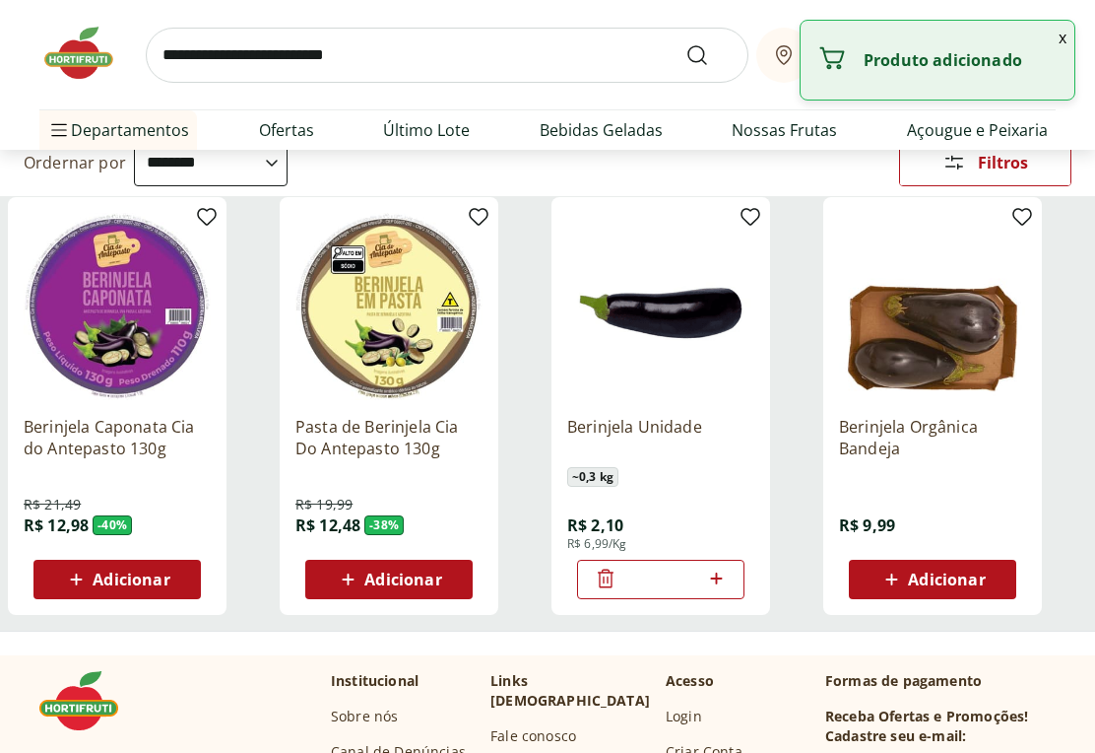
click at [224, 44] on input "search" at bounding box center [447, 55] width 603 height 55
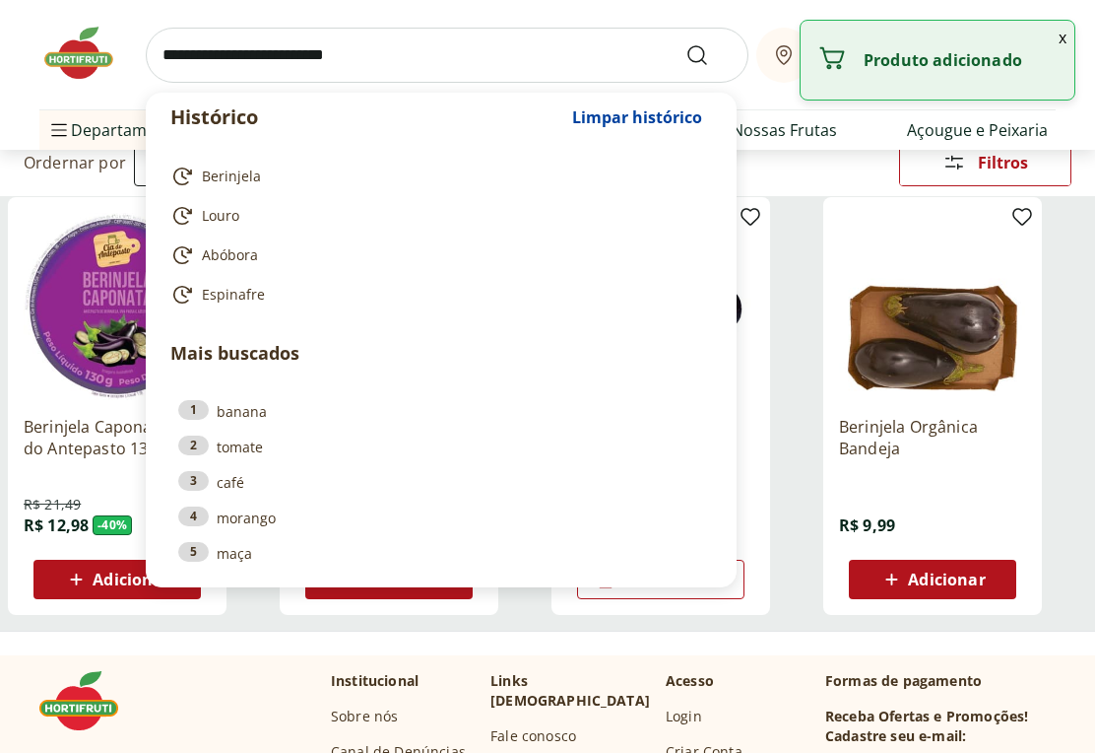
scroll to position [195, 0]
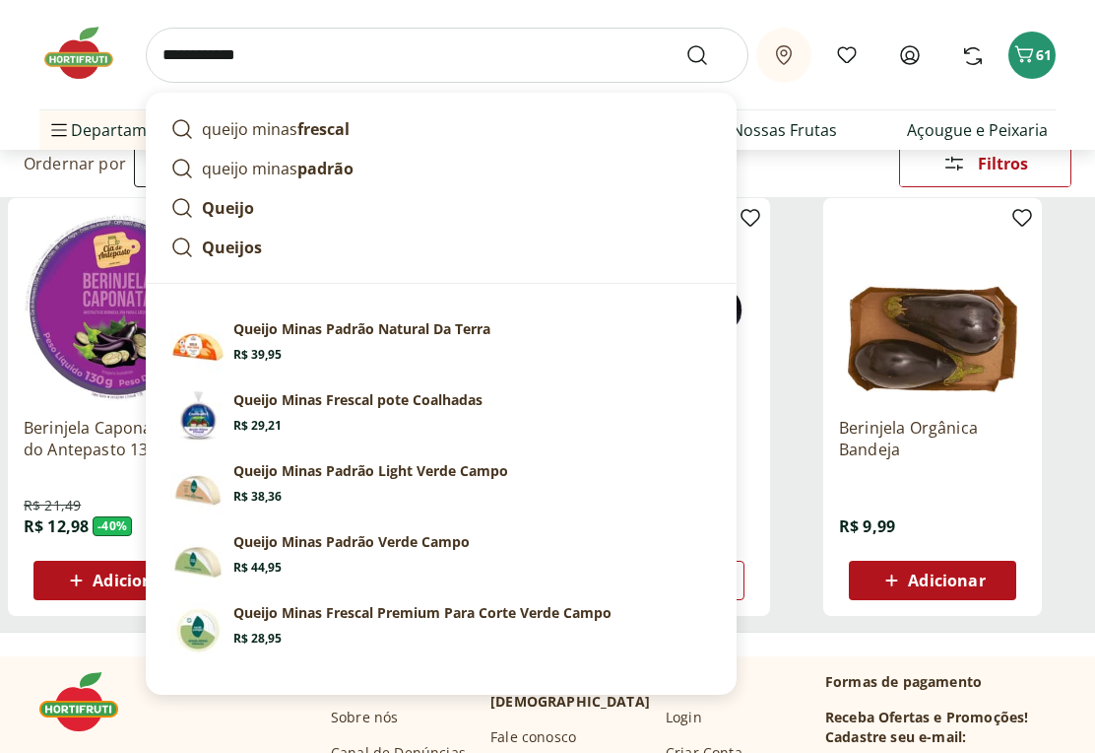
type input "**********"
click at [709, 54] on button "Submit Search" at bounding box center [709, 55] width 47 height 24
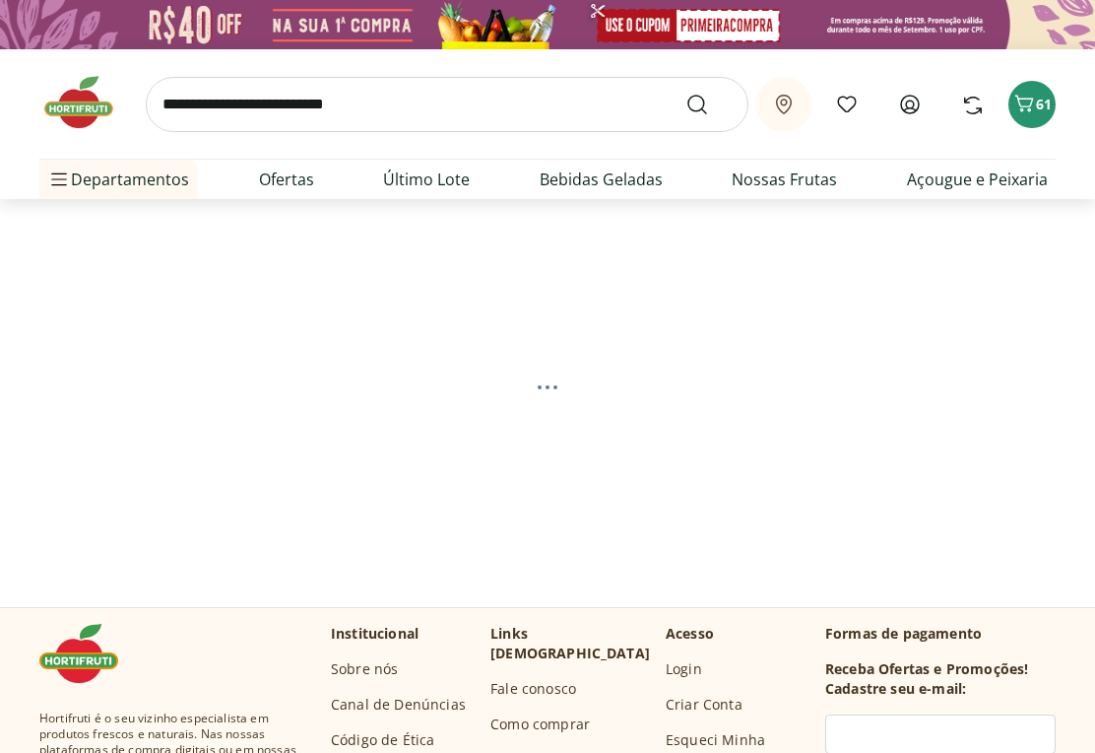
select select "**********"
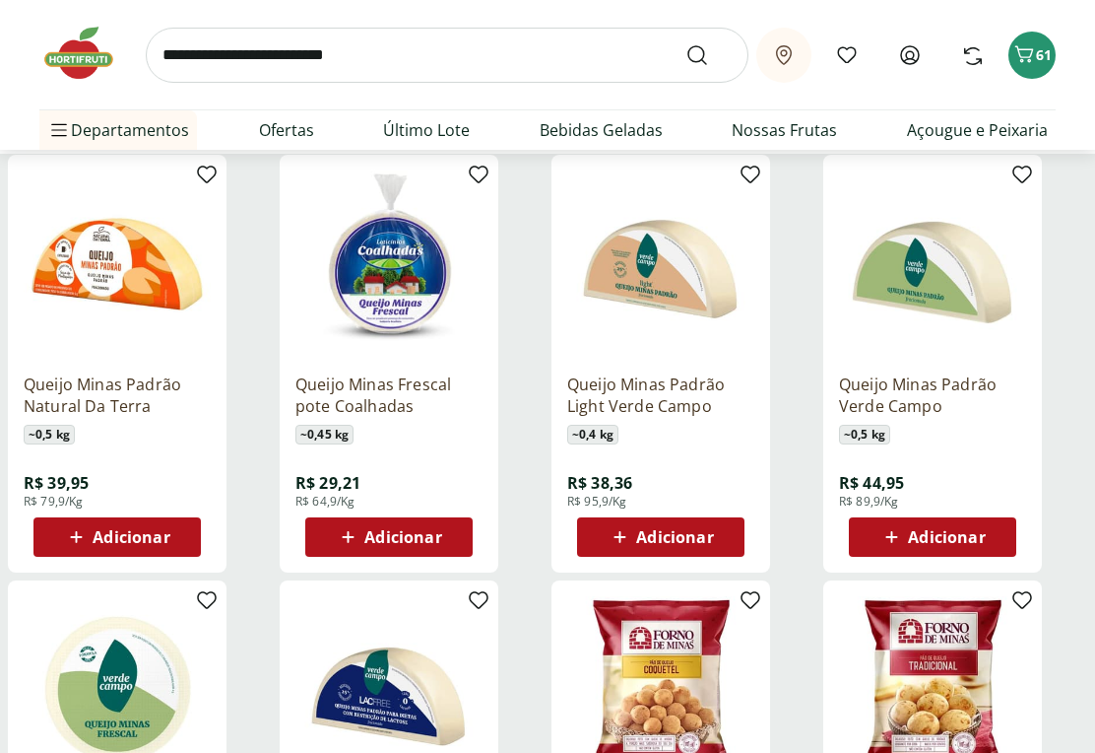
click at [971, 541] on span "Adicionar" at bounding box center [946, 538] width 77 height 16
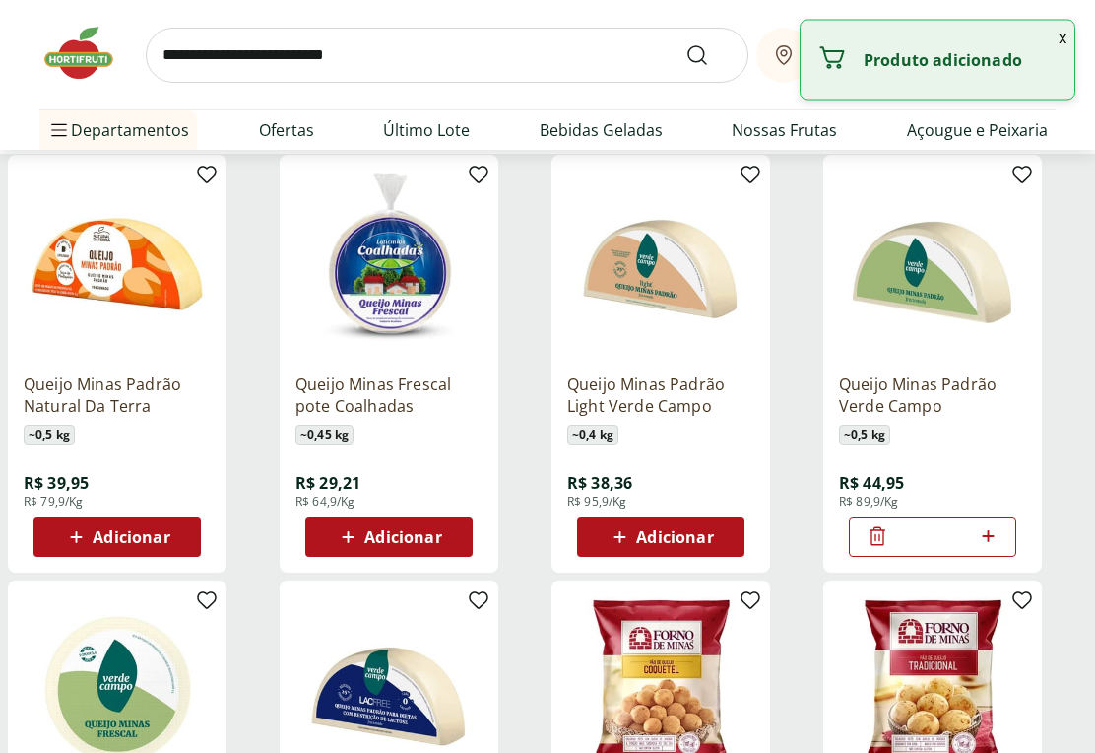
scroll to position [238, 0]
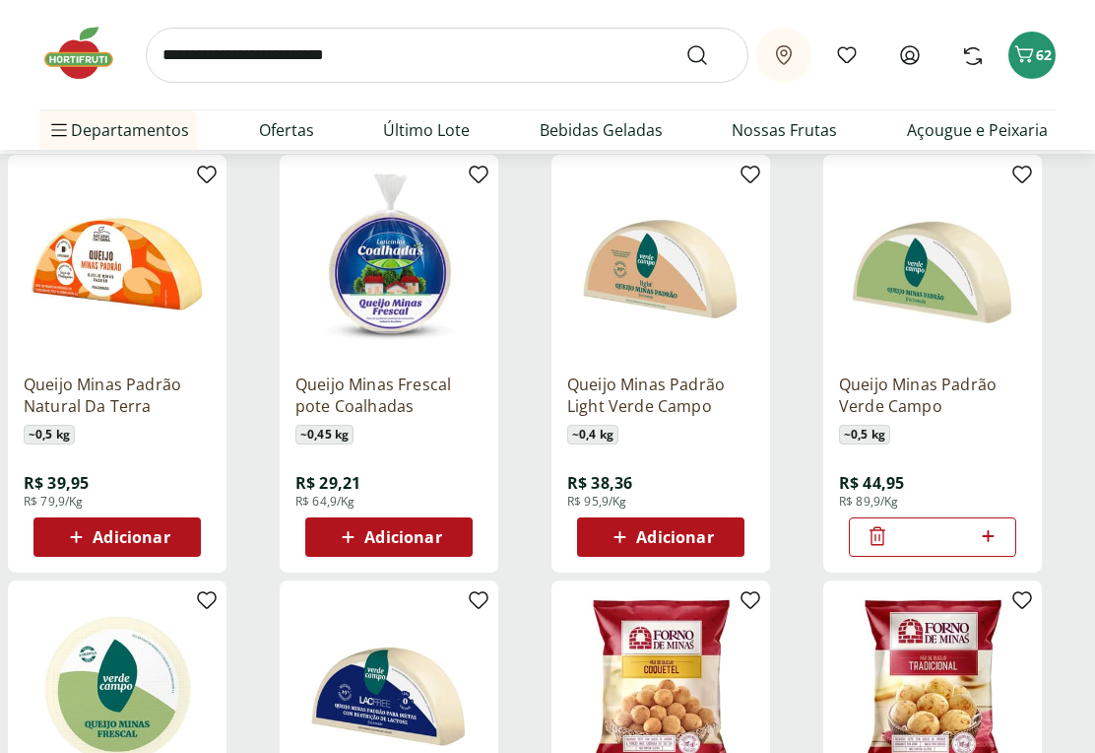
click at [866, 534] on icon at bounding box center [878, 536] width 24 height 24
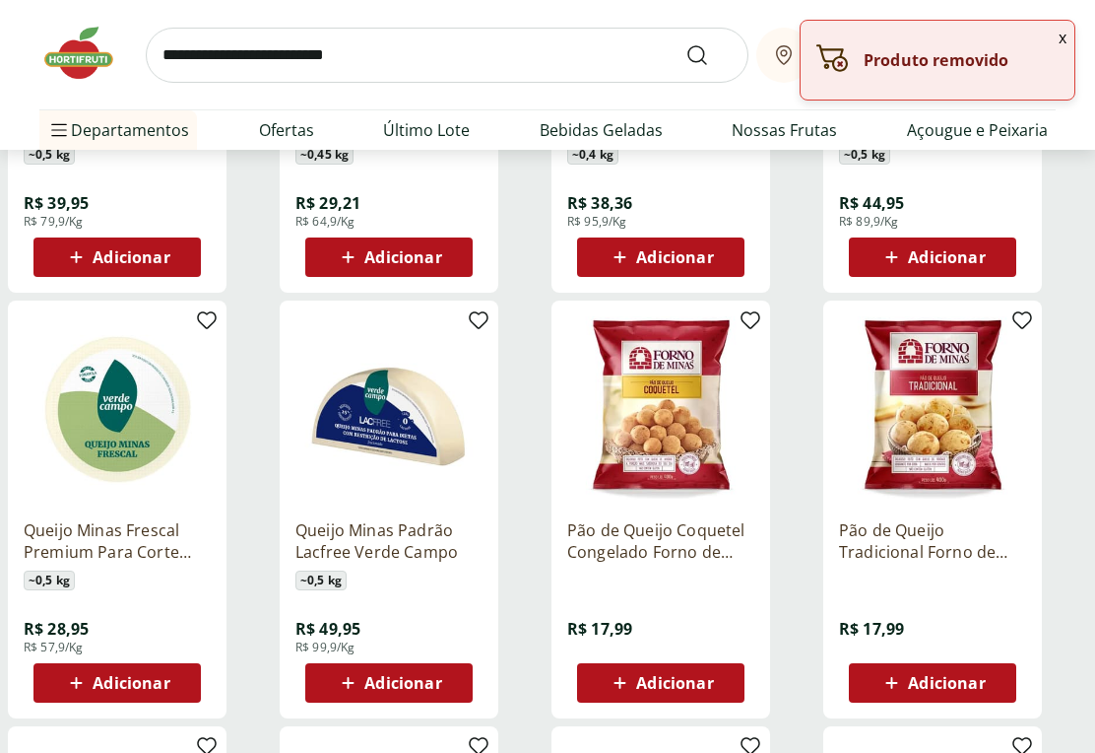
scroll to position [521, 0]
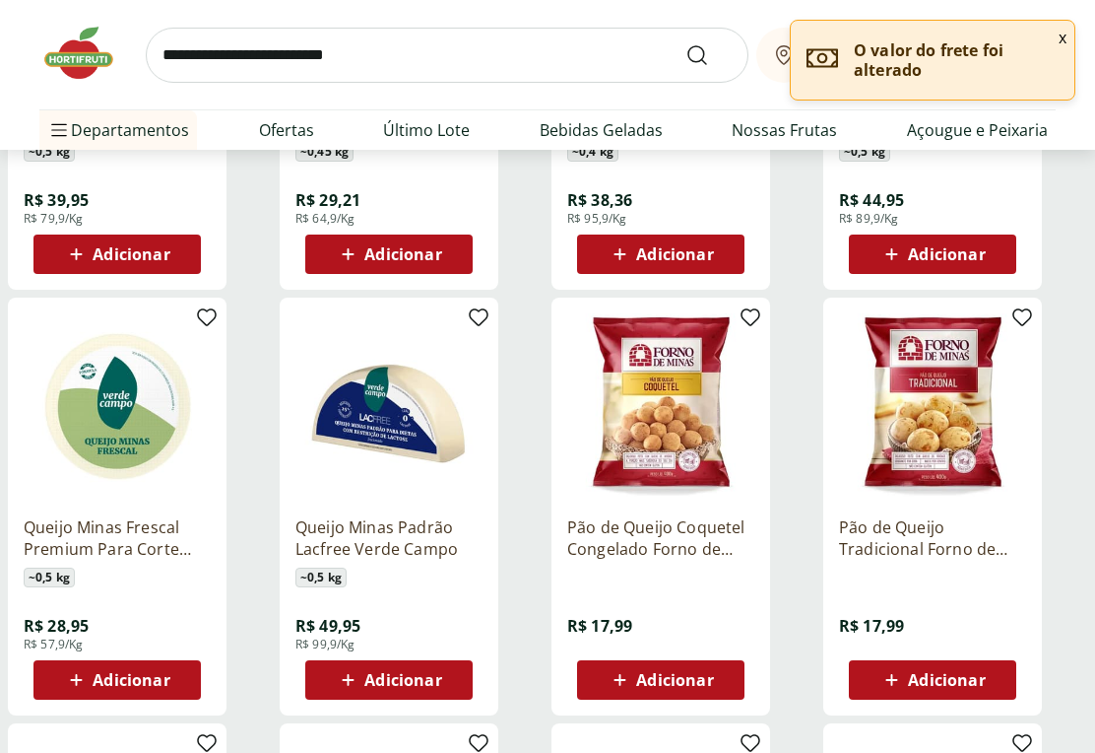
click at [168, 682] on span "Adicionar" at bounding box center [131, 680] width 77 height 16
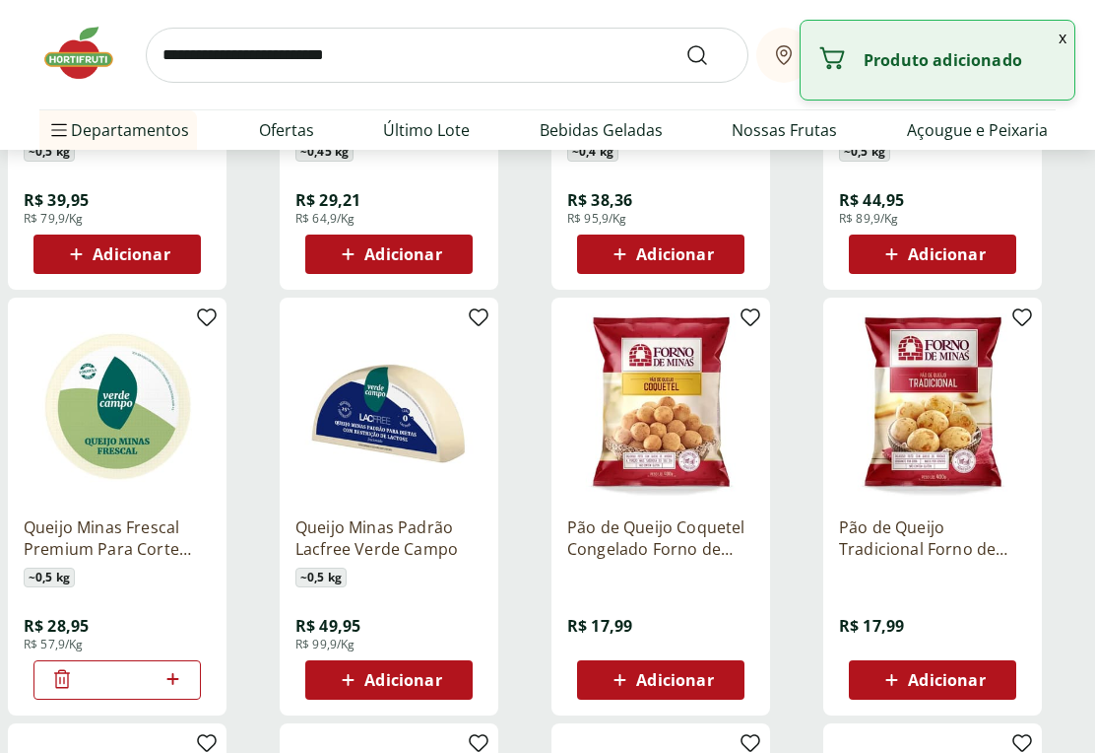
click at [295, 38] on input "search" at bounding box center [447, 55] width 603 height 55
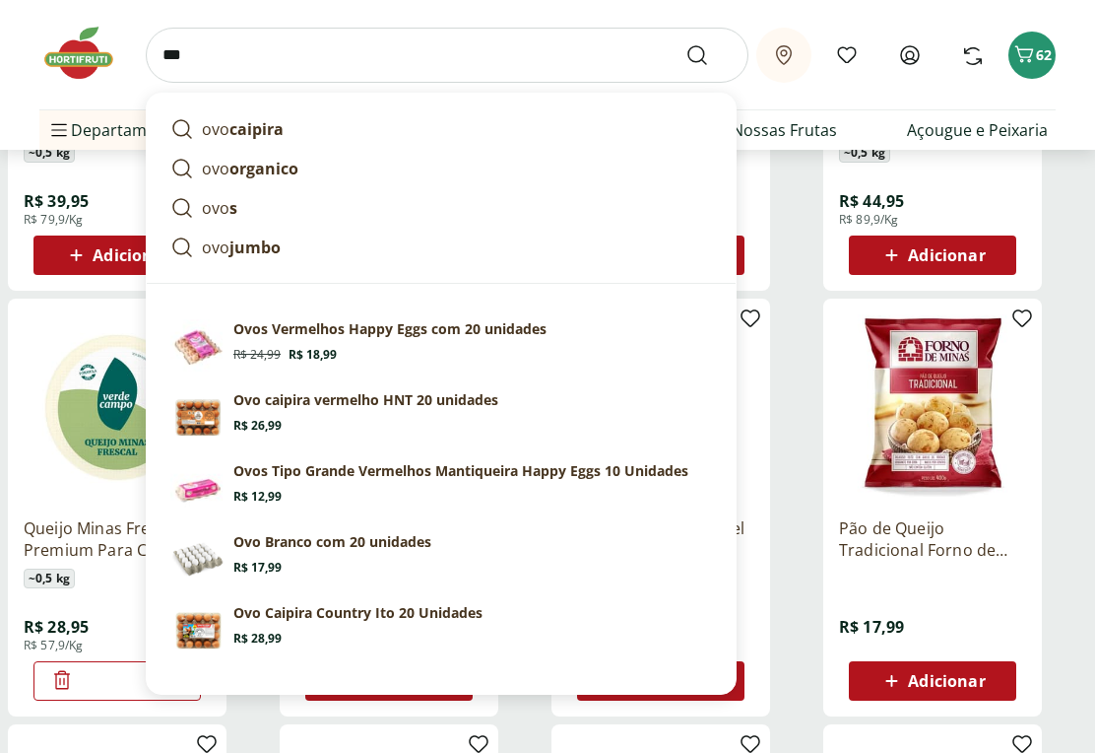
type input "****"
click at [709, 54] on button "Submit Search" at bounding box center [709, 55] width 47 height 24
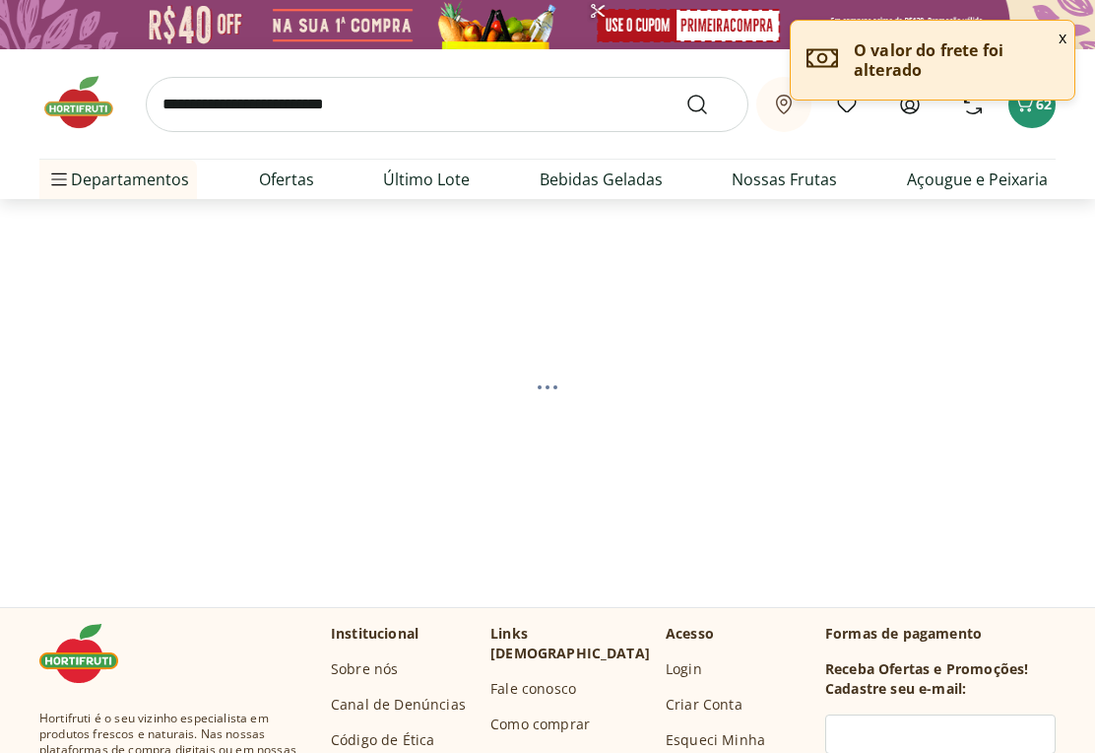
select select "**********"
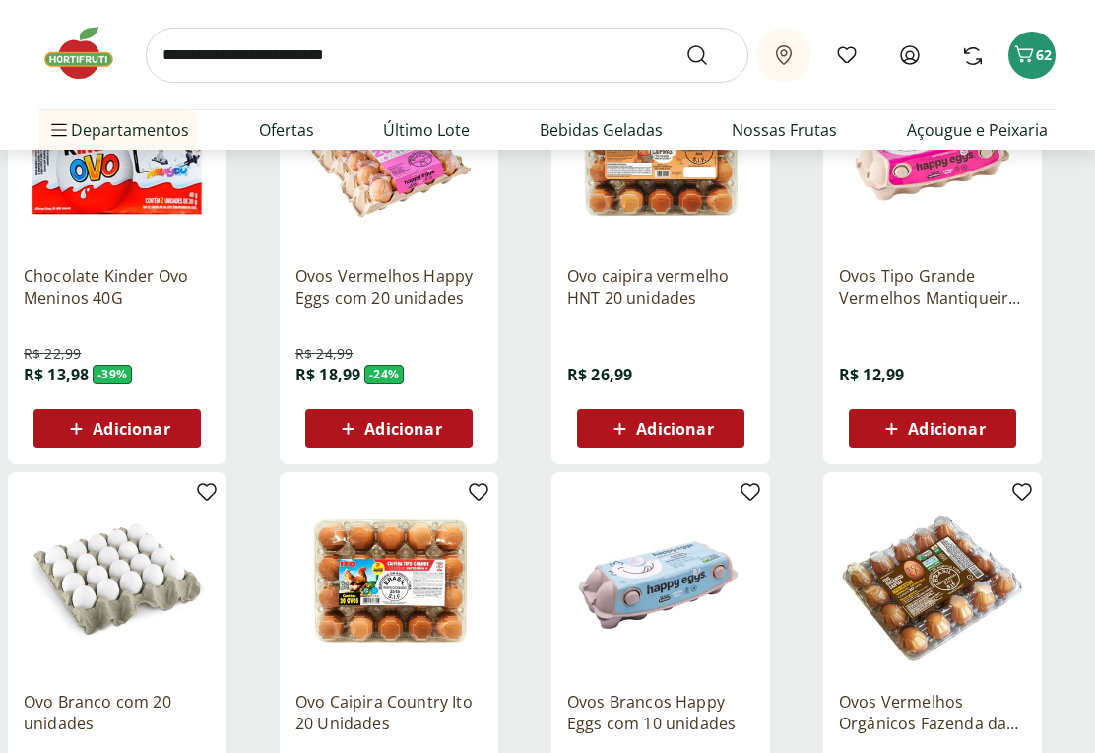
scroll to position [349, 0]
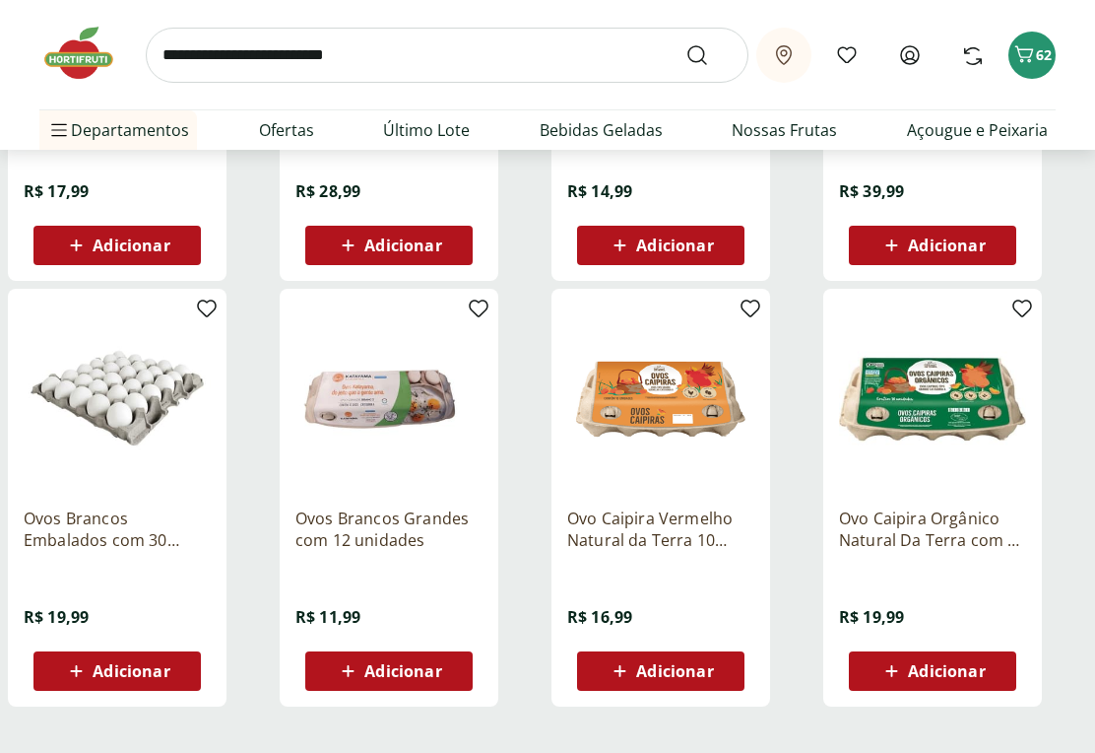
click at [423, 652] on button "Adicionar" at bounding box center [388, 671] width 167 height 39
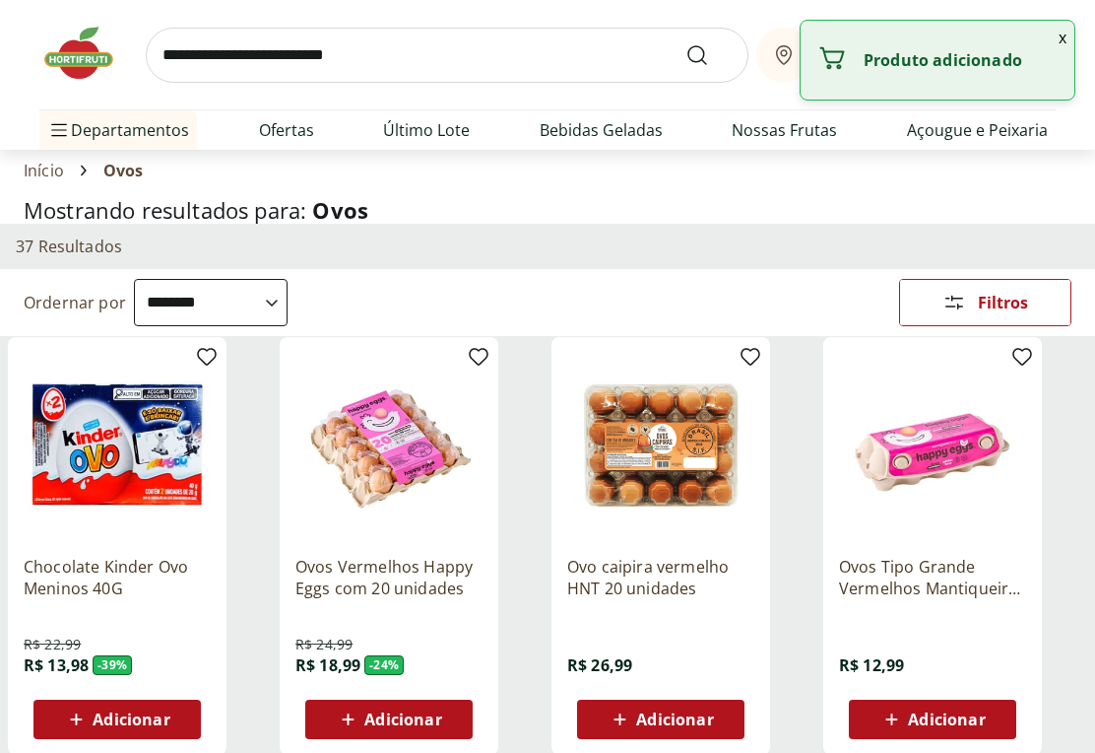
scroll to position [0, 0]
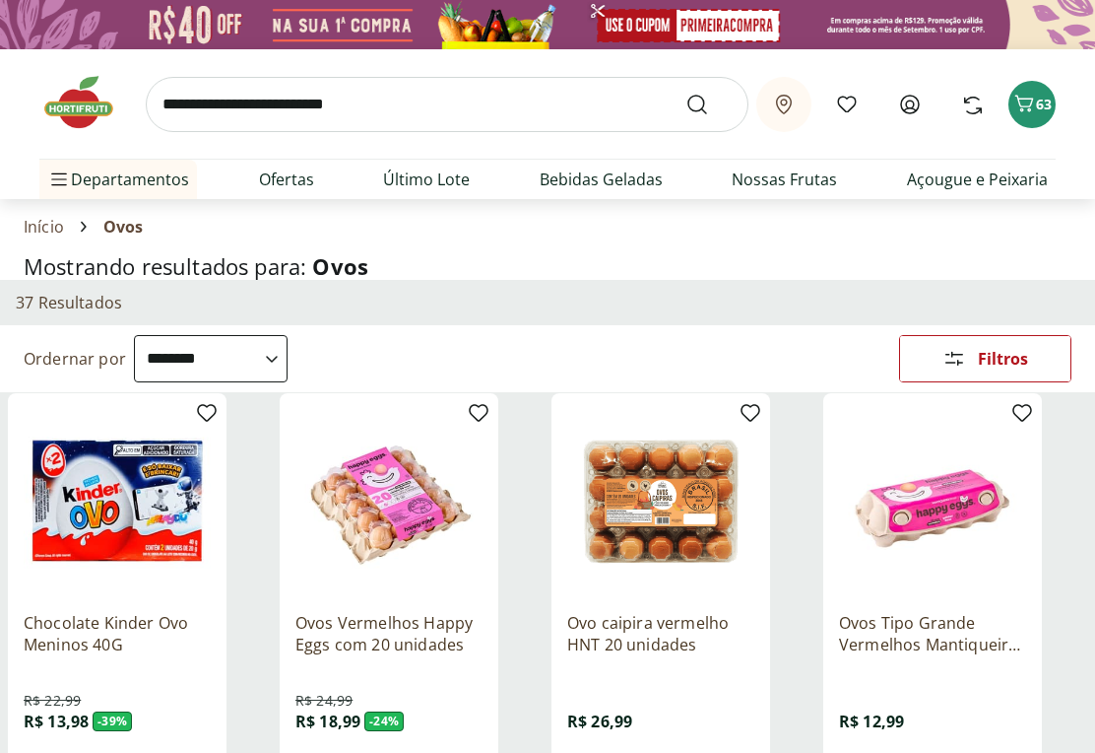
click at [1026, 106] on icon "Carrinho" at bounding box center [1025, 103] width 19 height 17
